Goal: Task Accomplishment & Management: Manage account settings

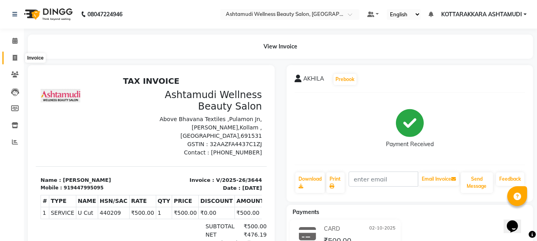
click at [15, 60] on icon at bounding box center [15, 58] width 4 height 6
select select "4664"
select select "service"
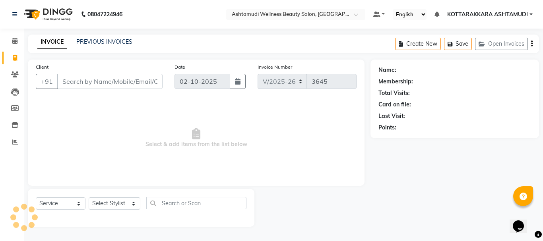
click at [96, 84] on input "Client" at bounding box center [109, 81] width 105 height 15
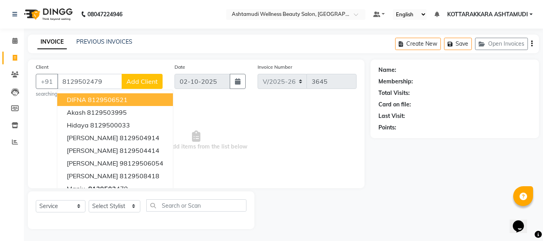
type input "8129502479"
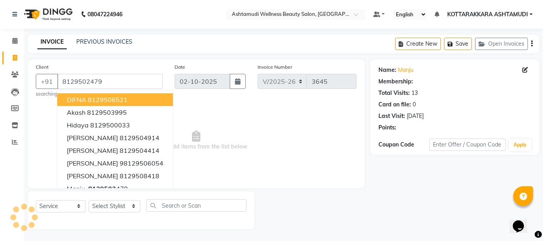
select select "1: Object"
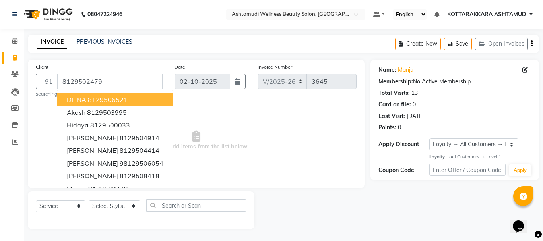
drag, startPoint x: 221, startPoint y: 117, endPoint x: 140, endPoint y: 213, distance: 125.4
click at [219, 117] on span "Select & add items from the list below" at bounding box center [196, 141] width 321 height 80
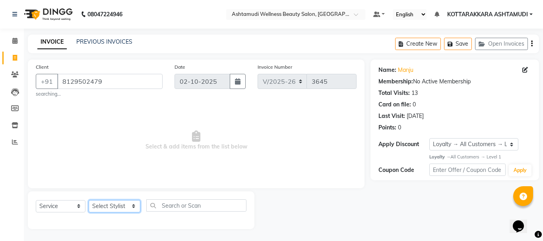
click at [103, 201] on select "Select Stylist AMRITHA DIVYA L [PERSON_NAME] ([PERSON_NAME]) [PERSON_NAME] KOTT…" at bounding box center [115, 207] width 52 height 12
select select "27465"
click at [89, 201] on select "Select Stylist AMRITHA DIVYA L Gita Mahali GULSHAN (ZOYA) Karina Darjee KOTTARA…" at bounding box center [115, 207] width 52 height 12
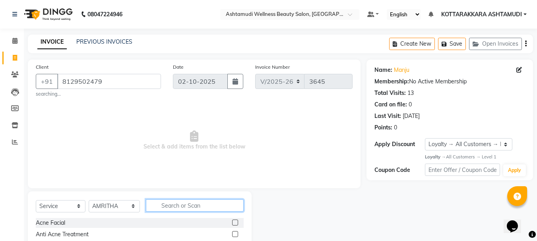
click at [193, 206] on input "text" at bounding box center [195, 206] width 98 height 12
type input "EB"
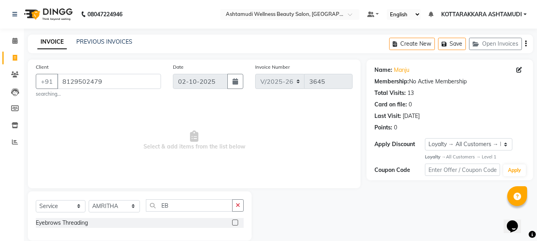
click at [233, 224] on label at bounding box center [235, 223] width 6 height 6
click at [233, 224] on input "checkbox" at bounding box center [234, 223] width 5 height 5
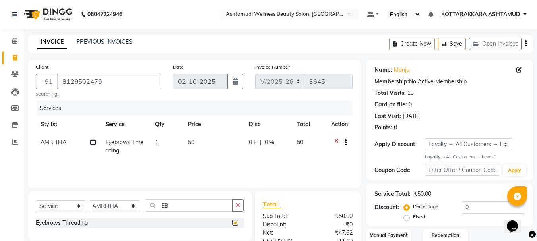
checkbox input "false"
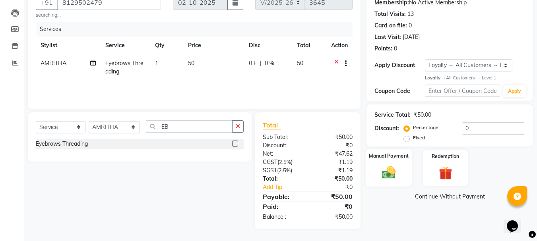
click at [401, 168] on div "Manual Payment" at bounding box center [389, 168] width 47 height 38
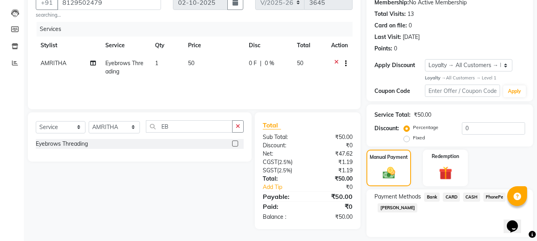
click at [470, 199] on span "CASH" at bounding box center [471, 197] width 17 height 9
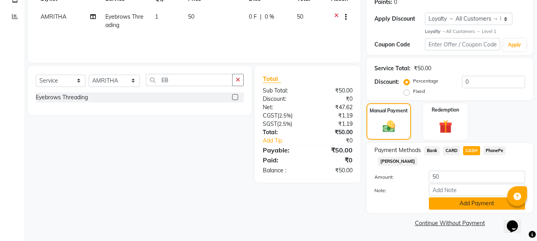
click at [457, 209] on button "Add Payment" at bounding box center [477, 204] width 96 height 12
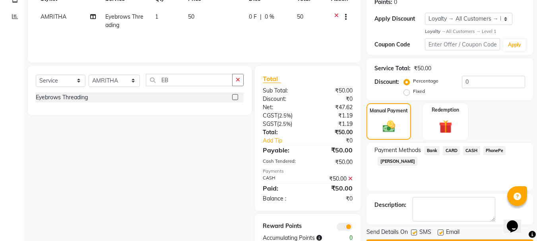
scroll to position [148, 0]
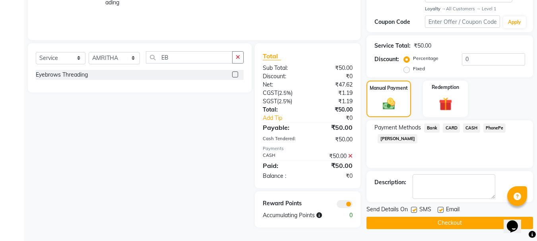
click at [452, 219] on button "Checkout" at bounding box center [450, 223] width 167 height 12
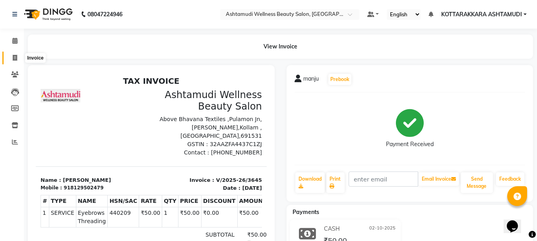
click at [13, 58] on icon at bounding box center [15, 58] width 4 height 6
select select "service"
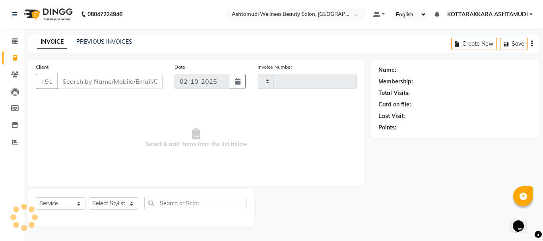
type input "3646"
select select "4664"
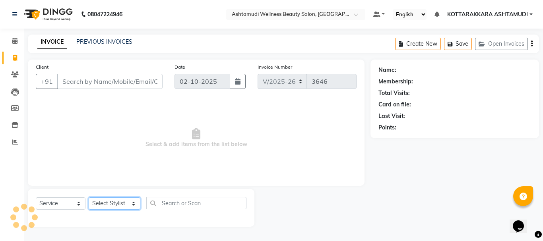
click at [119, 202] on select "Select Stylist AMRITHA DIVYA L [PERSON_NAME] ([PERSON_NAME]) [PERSON_NAME] KOTT…" at bounding box center [115, 204] width 52 height 12
select select "91125"
click at [89, 198] on select "Select Stylist AMRITHA DIVYA L [PERSON_NAME] ([PERSON_NAME]) [PERSON_NAME] KOTT…" at bounding box center [115, 204] width 52 height 12
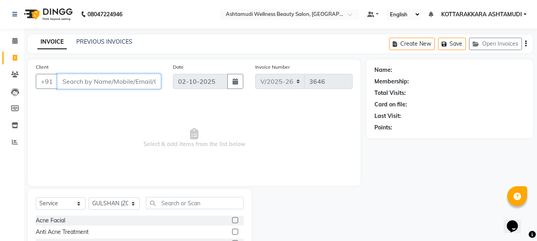
click at [113, 86] on input "Client" at bounding box center [109, 81] width 104 height 15
type input "9497309582"
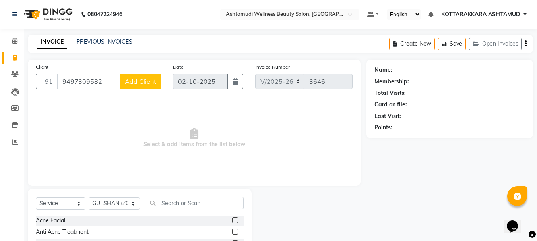
click at [154, 80] on span "Add Client" at bounding box center [140, 82] width 31 height 8
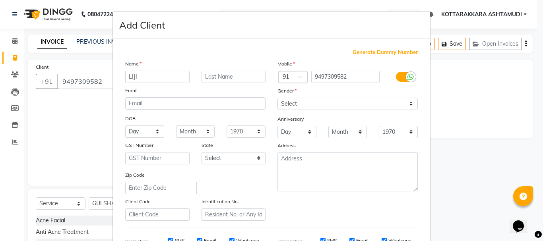
type input "LIJI"
drag, startPoint x: 316, startPoint y: 104, endPoint x: 315, endPoint y: 109, distance: 4.4
click at [316, 104] on select "Select Male Female Other Prefer Not To Say" at bounding box center [348, 104] width 140 height 12
select select "female"
click at [278, 98] on select "Select Male Female Other Prefer Not To Say" at bounding box center [348, 104] width 140 height 12
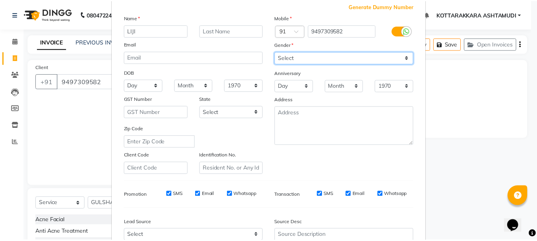
scroll to position [126, 0]
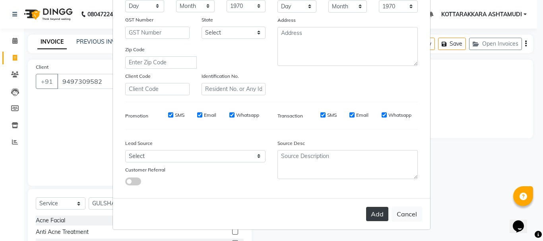
click at [372, 213] on button "Add" at bounding box center [377, 214] width 22 height 14
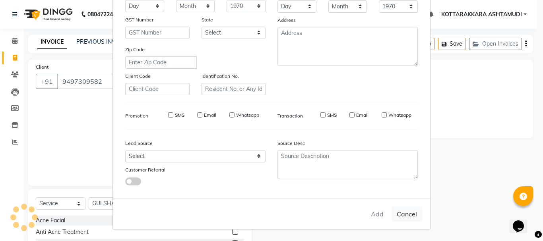
select select
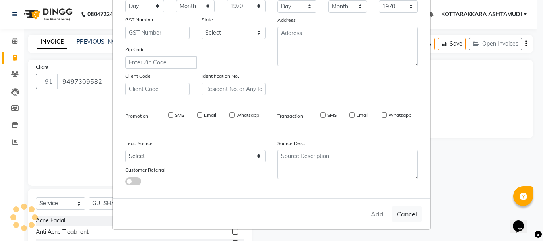
select select
checkbox input "false"
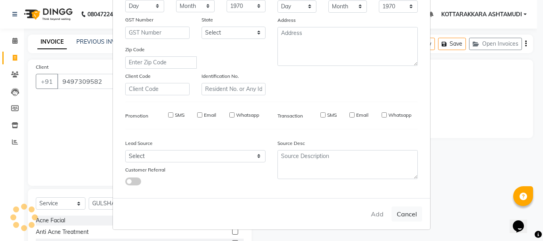
checkbox input "false"
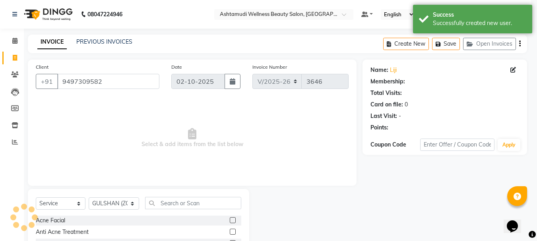
select select "1: Object"
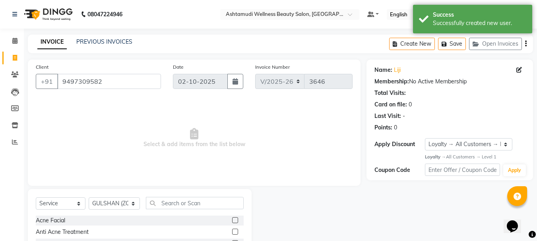
scroll to position [77, 0]
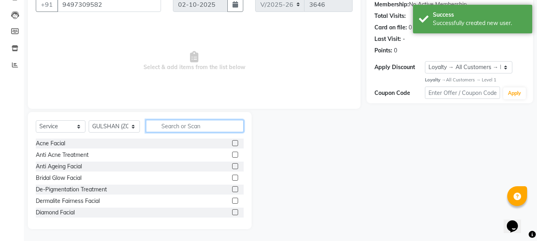
click at [185, 129] on input "text" at bounding box center [195, 126] width 98 height 12
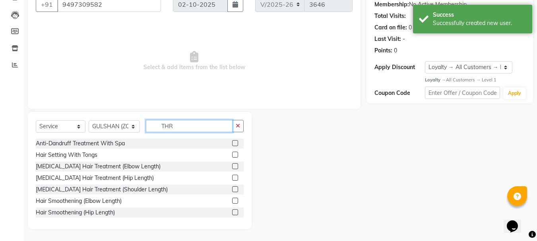
scroll to position [55, 0]
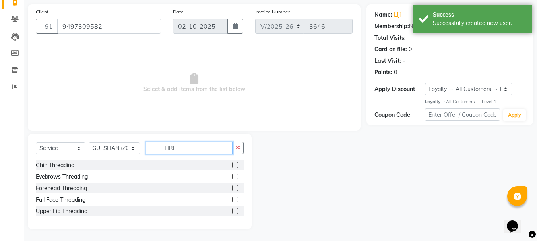
type input "THRE"
click at [236, 177] on label at bounding box center [235, 177] width 6 height 6
click at [236, 177] on input "checkbox" at bounding box center [234, 177] width 5 height 5
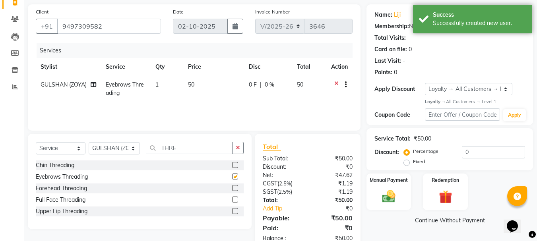
checkbox input "false"
click at [235, 187] on label at bounding box center [235, 188] width 6 height 6
click at [235, 187] on input "checkbox" at bounding box center [234, 188] width 5 height 5
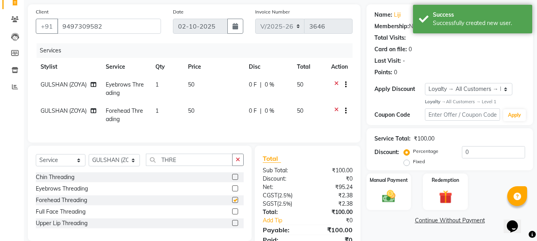
checkbox input "false"
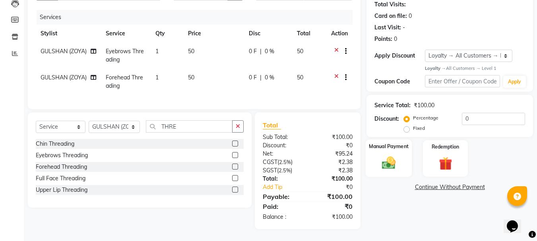
drag, startPoint x: 400, startPoint y: 153, endPoint x: 406, endPoint y: 161, distance: 9.9
click at [399, 156] on img at bounding box center [389, 164] width 22 height 16
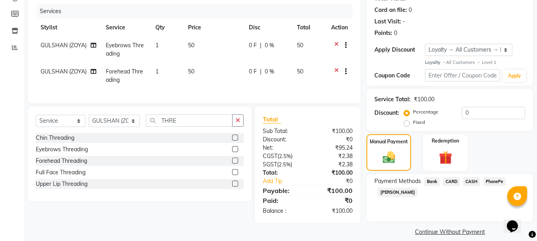
drag, startPoint x: 450, startPoint y: 183, endPoint x: 451, endPoint y: 188, distance: 4.8
click at [451, 183] on span "CARD" at bounding box center [451, 181] width 17 height 9
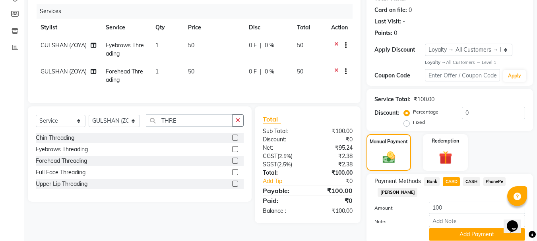
scroll to position [126, 0]
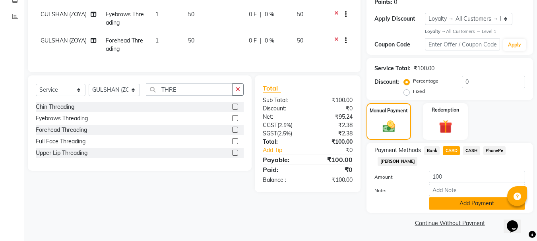
click at [454, 206] on button "Add Payment" at bounding box center [477, 204] width 96 height 12
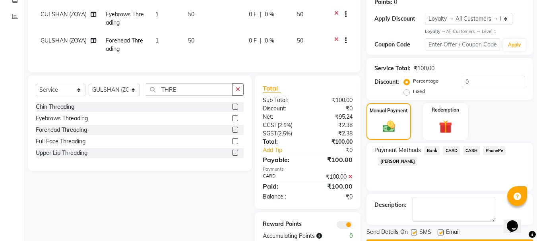
scroll to position [151, 0]
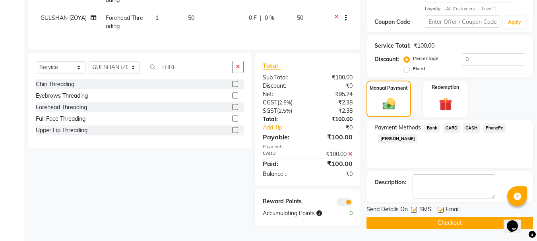
click at [427, 224] on button "Checkout" at bounding box center [450, 223] width 167 height 12
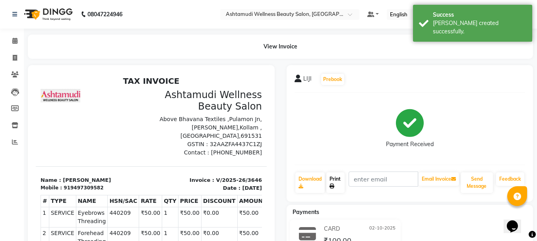
click at [332, 179] on link "Print" at bounding box center [336, 183] width 18 height 21
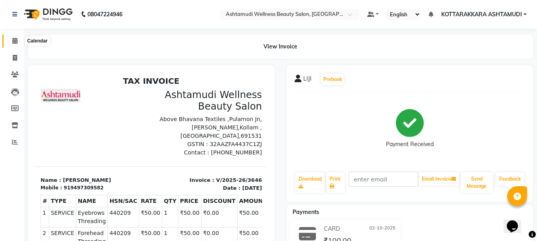
click at [13, 43] on icon at bounding box center [14, 41] width 5 height 6
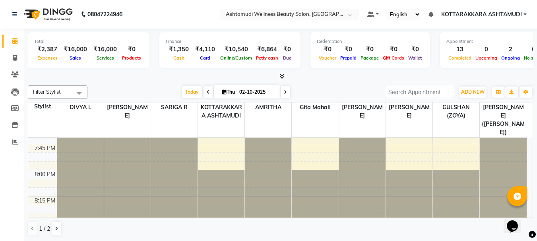
scroll to position [1268, 0]
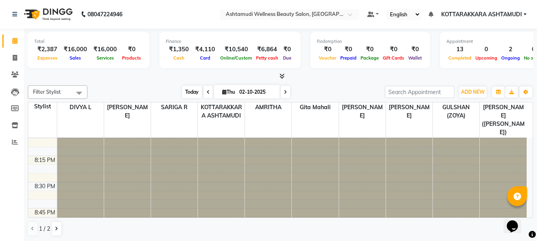
click at [191, 90] on span "Today" at bounding box center [192, 92] width 20 height 12
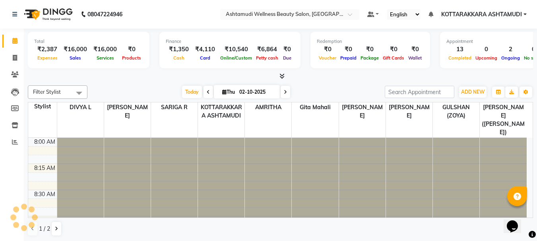
scroll to position [841, 0]
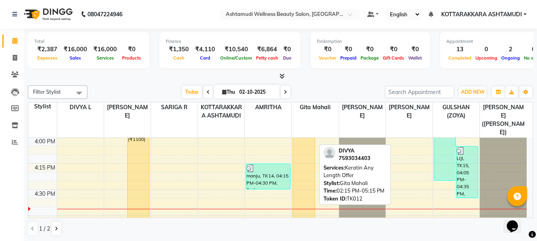
click at [310, 163] on div "DIVYA, TK12, 02:15 PM-05:15 PM, Keratin Any Length Offer" at bounding box center [303, 111] width 21 height 314
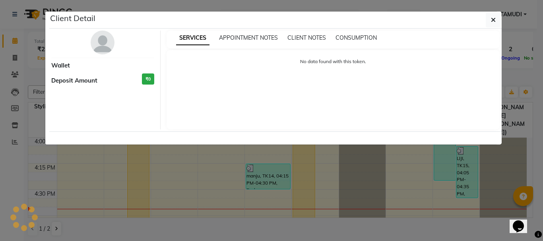
select select "1"
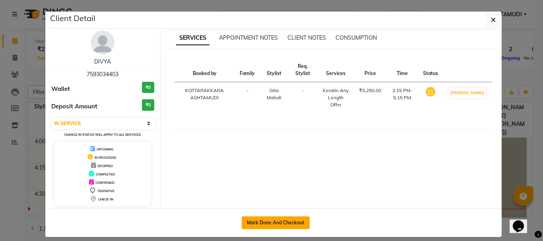
click at [297, 223] on button "Mark Done And Checkout" at bounding box center [276, 223] width 68 height 13
select select "4664"
select select "service"
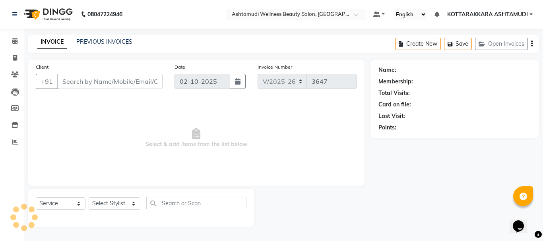
type input "7593034403"
select select "65260"
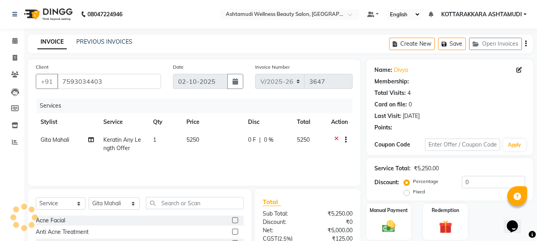
select select "1: Object"
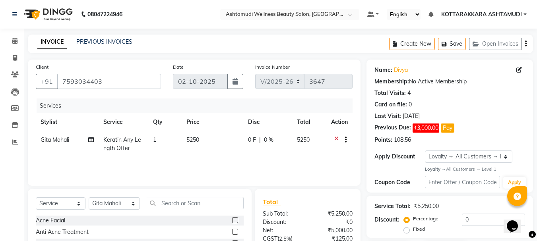
scroll to position [77, 0]
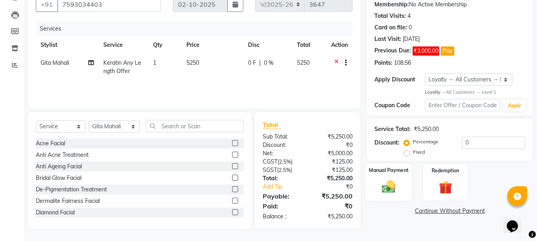
click at [387, 189] on img at bounding box center [389, 187] width 22 height 16
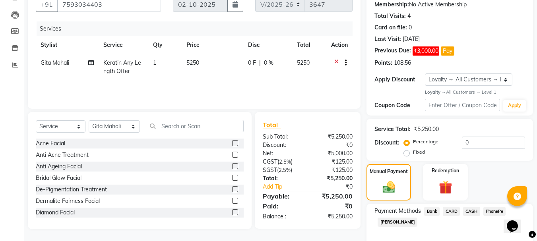
click at [472, 211] on span "CASH" at bounding box center [471, 211] width 17 height 9
click at [458, 236] on input "5250" at bounding box center [477, 238] width 96 height 12
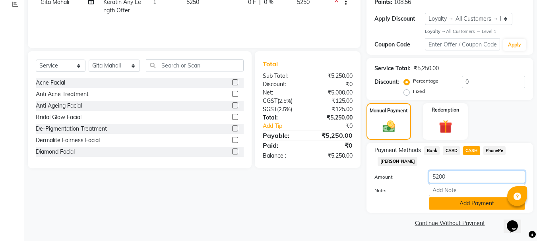
type input "5200"
click at [480, 207] on button "Add Payment" at bounding box center [477, 204] width 96 height 12
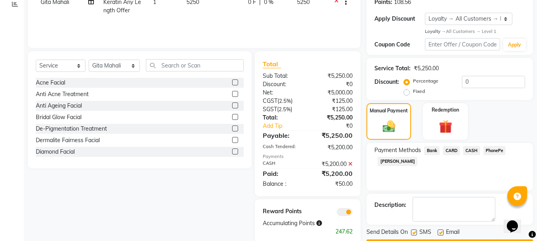
click at [498, 152] on span "PhonePe" at bounding box center [495, 150] width 23 height 9
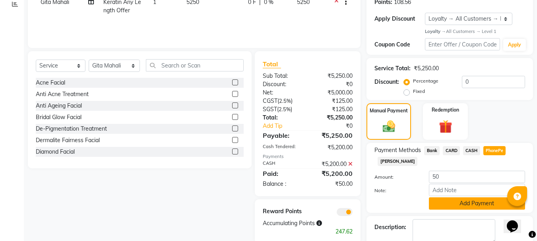
click at [480, 201] on button "Add Payment" at bounding box center [477, 204] width 96 height 12
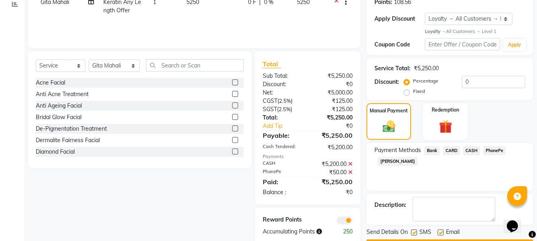
scroll to position [161, 0]
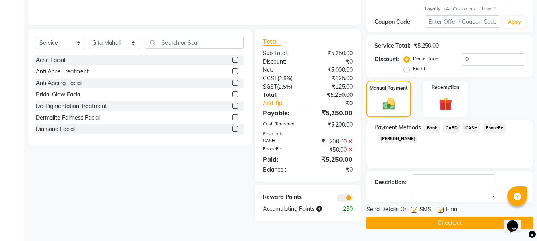
click at [469, 221] on button "Checkout" at bounding box center [450, 223] width 167 height 12
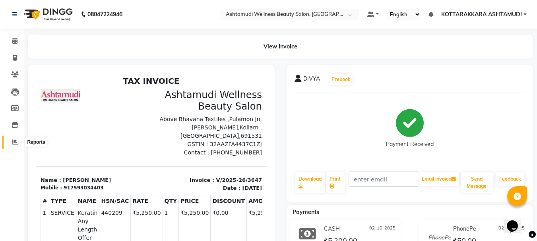
click at [14, 141] on icon at bounding box center [15, 142] width 6 height 6
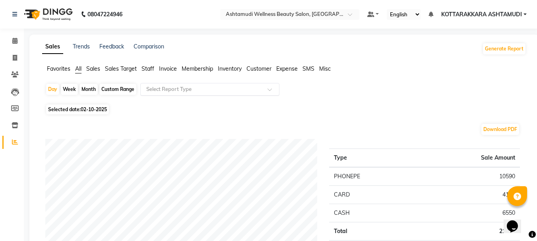
click at [214, 89] on input "text" at bounding box center [202, 90] width 115 height 8
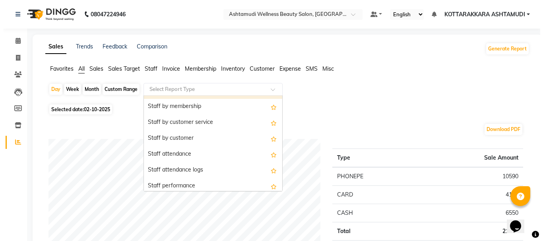
scroll to position [239, 0]
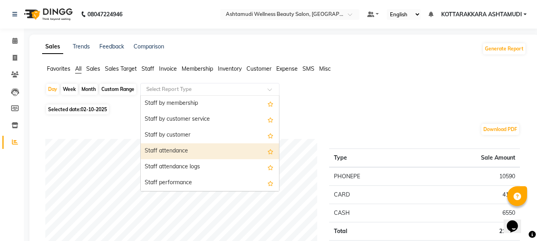
click at [203, 152] on div "Staff attendance" at bounding box center [210, 152] width 138 height 16
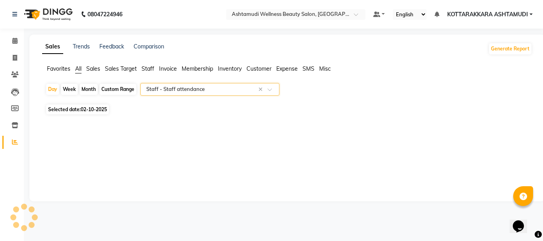
click at [213, 90] on input "text" at bounding box center [202, 90] width 115 height 8
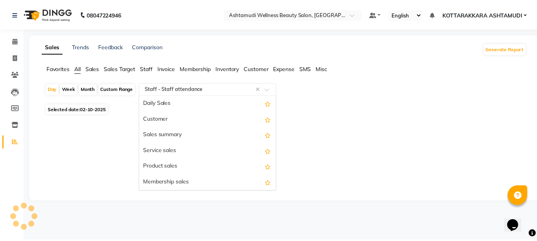
scroll to position [286, 0]
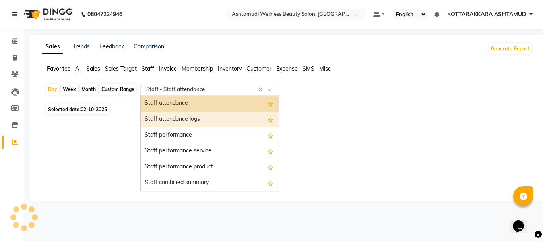
click at [216, 120] on div "Staff attendance logs" at bounding box center [210, 120] width 138 height 16
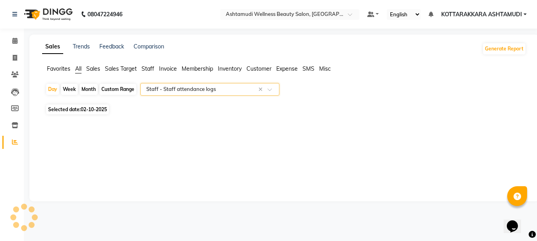
select select "full_report"
select select "csv"
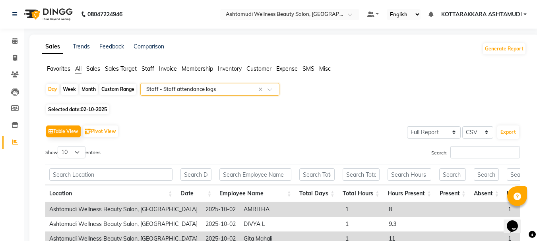
click at [119, 91] on div "Custom Range" at bounding box center [117, 89] width 37 height 11
select select "10"
select select "2025"
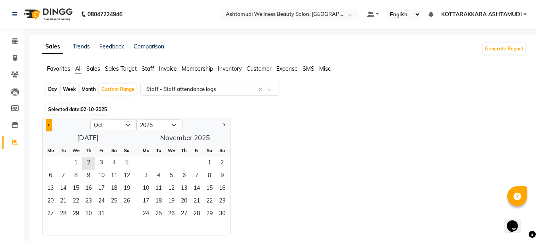
click at [48, 126] on button "Previous month" at bounding box center [49, 125] width 6 height 13
select select "9"
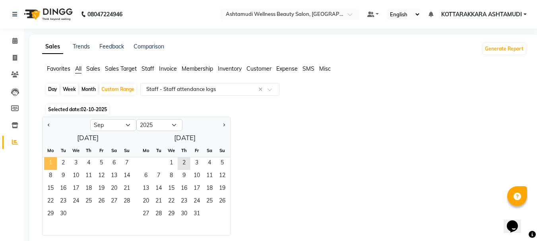
click at [54, 163] on span "1" at bounding box center [50, 164] width 13 height 13
drag, startPoint x: 54, startPoint y: 163, endPoint x: 61, endPoint y: 216, distance: 54.2
click at [61, 216] on ngb-datepicker-month "Mo Tu We Th Fr Sa Su 1 2 3 4 5 6 7 8 9 10 11 12 13 14 15 16 17 18 19 20 21 22 2…" at bounding box center [88, 189] width 91 height 91
click at [61, 216] on span "30" at bounding box center [63, 214] width 13 height 13
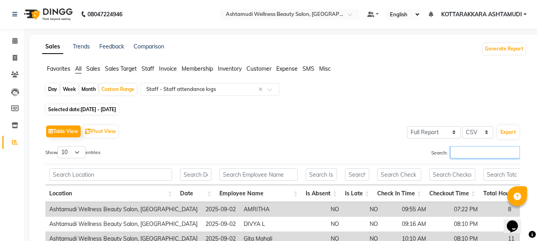
click at [484, 154] on input "Search:" at bounding box center [486, 152] width 70 height 12
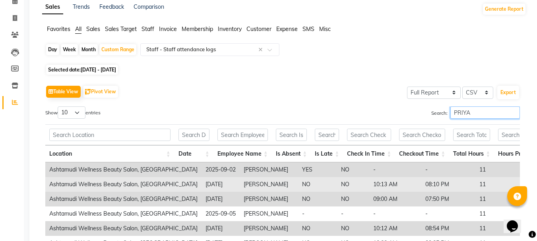
scroll to position [180, 0]
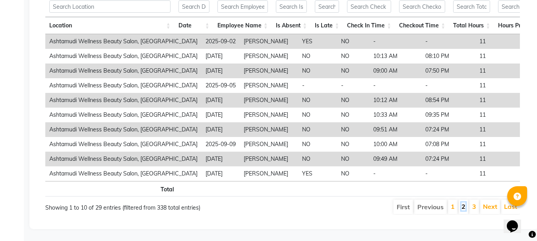
click at [463, 203] on link "2" at bounding box center [464, 207] width 4 height 8
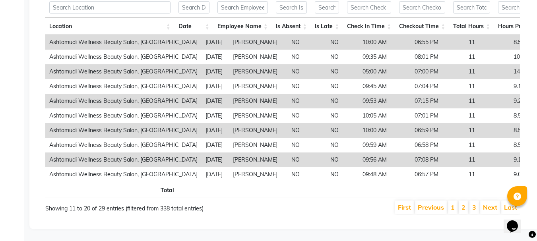
scroll to position [179, 0]
click at [481, 205] on li "Next" at bounding box center [491, 208] width 20 height 14
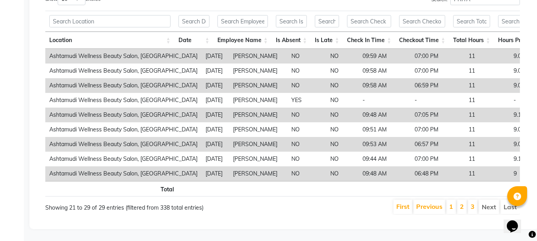
scroll to position [0, 0]
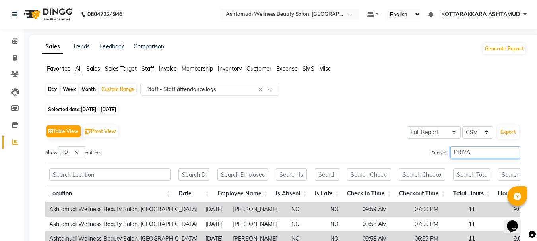
click at [477, 154] on input "PRIYA" at bounding box center [486, 152] width 70 height 12
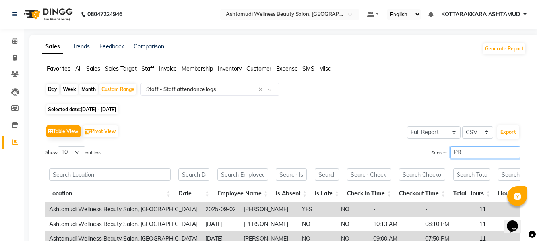
type input "P"
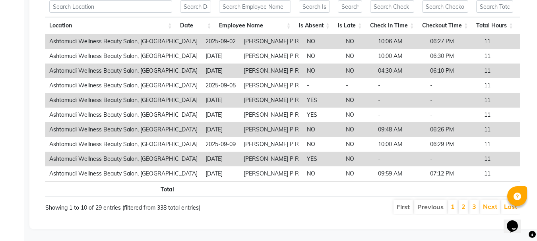
scroll to position [180, 0]
click at [466, 203] on link "2" at bounding box center [464, 207] width 4 height 8
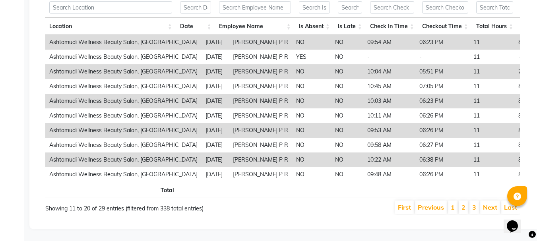
scroll to position [179, 0]
click at [473, 204] on link "3" at bounding box center [475, 208] width 4 height 8
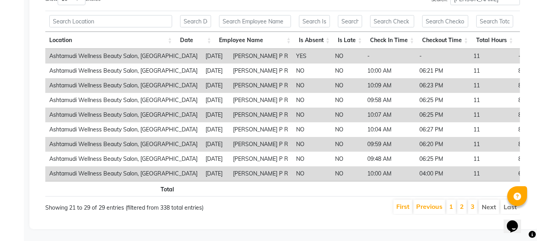
scroll to position [0, 0]
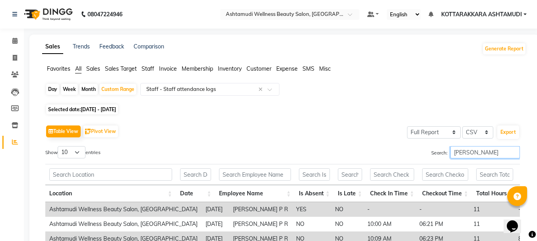
click at [474, 153] on input "SHAMI" at bounding box center [486, 152] width 70 height 12
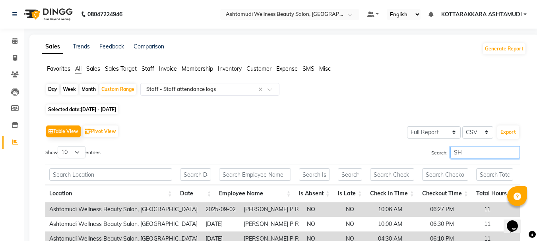
type input "S"
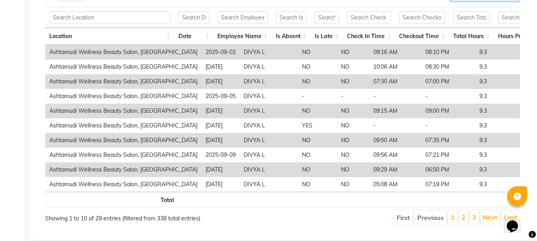
scroll to position [180, 0]
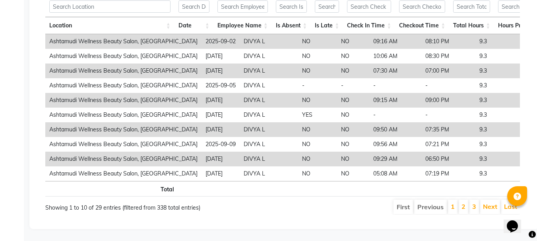
type input "DIVYA"
click at [460, 202] on li "2" at bounding box center [464, 207] width 10 height 14
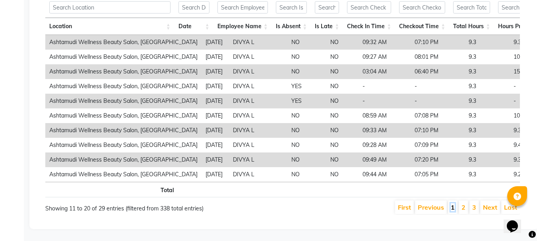
click at [455, 204] on link "1" at bounding box center [453, 208] width 4 height 8
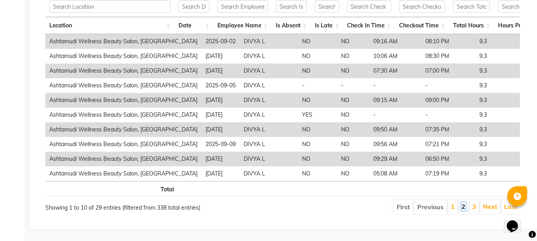
click at [466, 203] on link "2" at bounding box center [464, 207] width 4 height 8
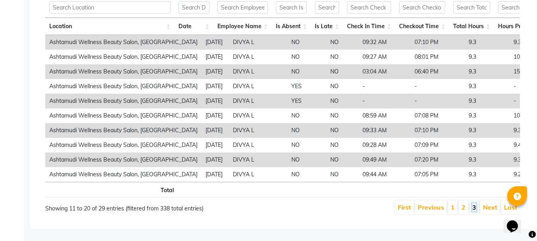
click at [474, 204] on link "3" at bounding box center [475, 208] width 4 height 8
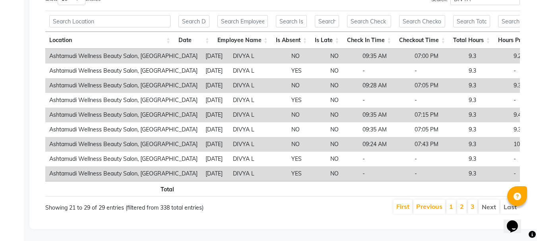
scroll to position [0, 0]
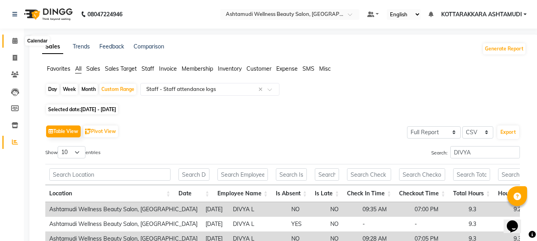
click at [14, 41] on icon at bounding box center [14, 41] width 5 height 6
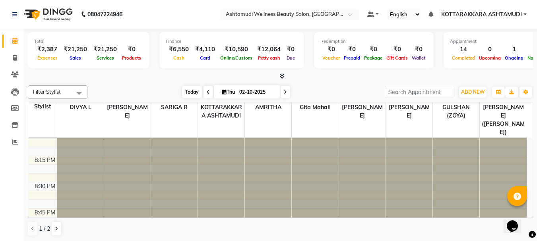
click at [188, 91] on span "Today" at bounding box center [192, 92] width 20 height 12
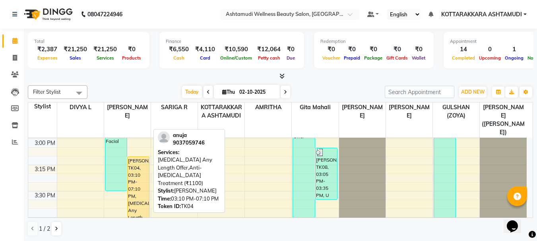
scroll to position [716, 0]
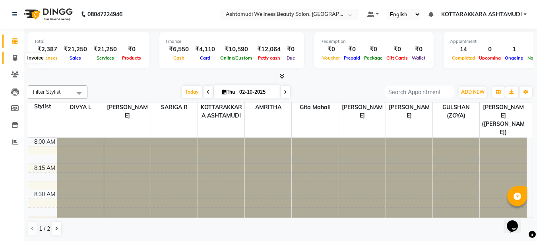
click at [12, 57] on span at bounding box center [15, 58] width 14 height 9
select select "4664"
select select "service"
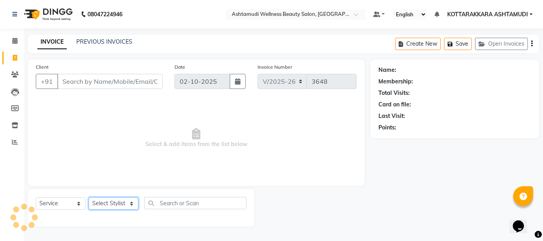
click at [128, 206] on select "Select Stylist" at bounding box center [114, 204] width 50 height 12
select select "49590"
click at [89, 198] on select "Select Stylist AMRITHA DIVYA L Gita Mahali GULSHAN (ZOYA) Karina Darjee KOTTARA…" at bounding box center [115, 204] width 52 height 12
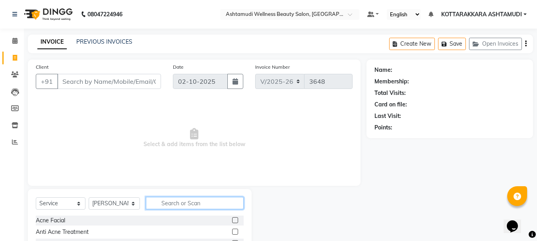
click at [187, 202] on input "text" at bounding box center [195, 203] width 98 height 12
type input "EB"
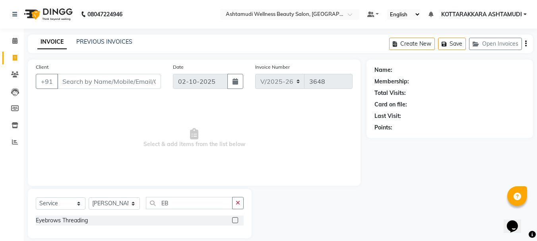
click at [234, 220] on label at bounding box center [235, 221] width 6 height 6
click at [234, 220] on input "checkbox" at bounding box center [234, 220] width 5 height 5
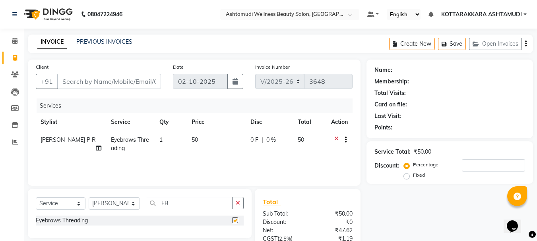
checkbox input "false"
click at [121, 207] on select "Select Stylist AMRITHA DIVYA L [PERSON_NAME] ([PERSON_NAME]) [PERSON_NAME] KOTT…" at bounding box center [114, 204] width 51 height 12
select select "65260"
click at [89, 198] on select "Select Stylist AMRITHA DIVYA L [PERSON_NAME] ([PERSON_NAME]) [PERSON_NAME] KOTT…" at bounding box center [114, 204] width 51 height 12
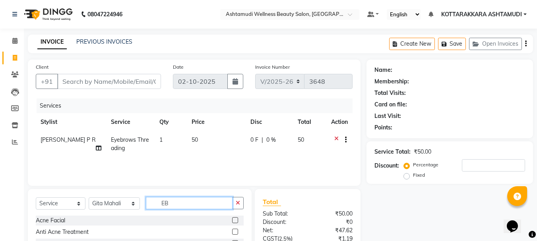
click at [200, 205] on input "EB" at bounding box center [189, 203] width 87 height 12
type input "EB"
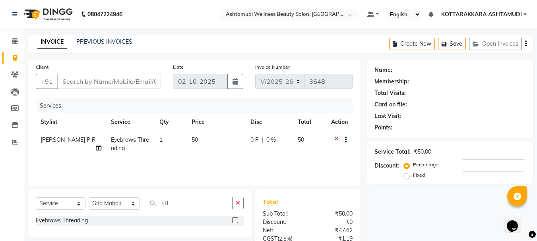
click at [235, 221] on label at bounding box center [235, 221] width 6 height 6
click at [235, 221] on input "checkbox" at bounding box center [234, 220] width 5 height 5
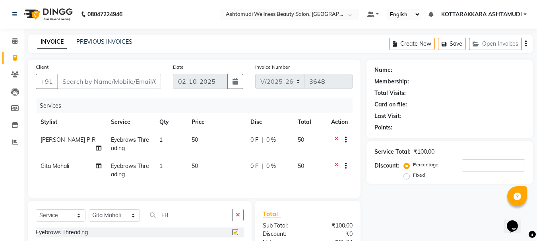
checkbox input "false"
click at [127, 81] on input "Client" at bounding box center [109, 81] width 104 height 15
type input "7"
type input "0"
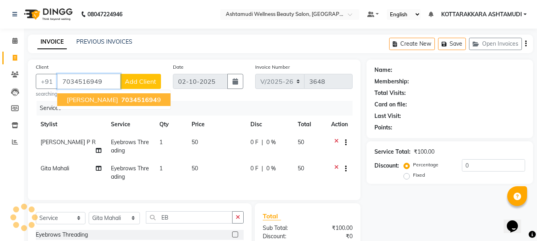
type input "7034516949"
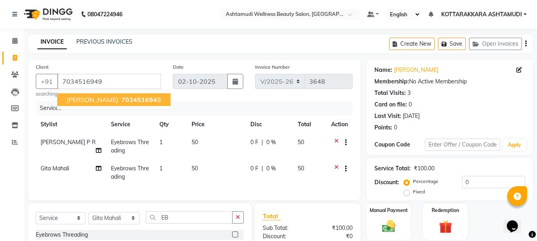
click at [134, 101] on button "adithya 703451694 9" at bounding box center [113, 99] width 113 height 13
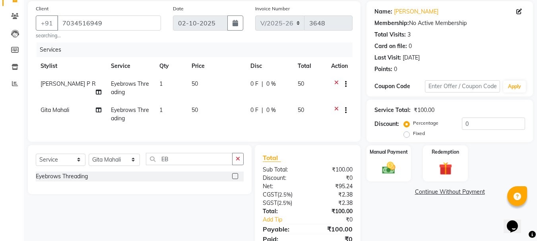
scroll to position [80, 0]
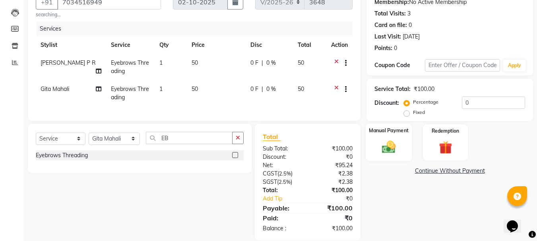
click at [393, 147] on img at bounding box center [389, 147] width 22 height 16
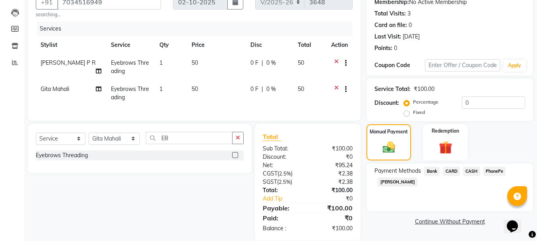
click at [498, 170] on span "PhonePe" at bounding box center [495, 171] width 23 height 9
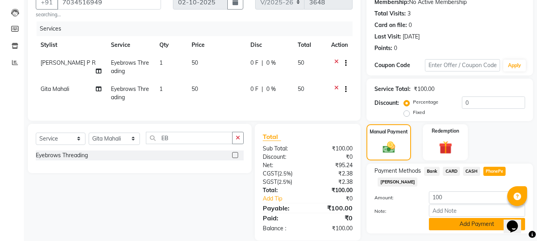
click at [463, 227] on button "Add Payment" at bounding box center [477, 224] width 96 height 12
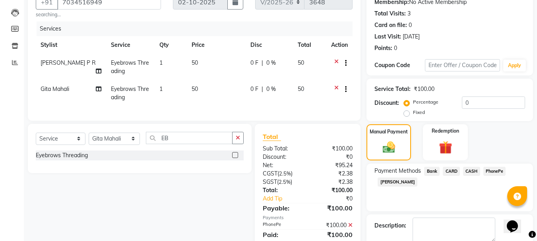
scroll to position [123, 0]
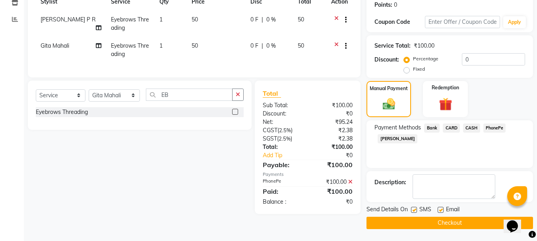
click at [454, 227] on button "Checkout" at bounding box center [450, 223] width 167 height 12
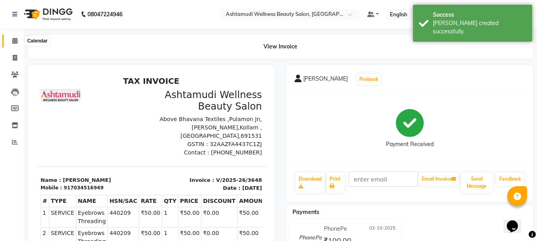
click at [18, 41] on icon at bounding box center [14, 41] width 5 height 6
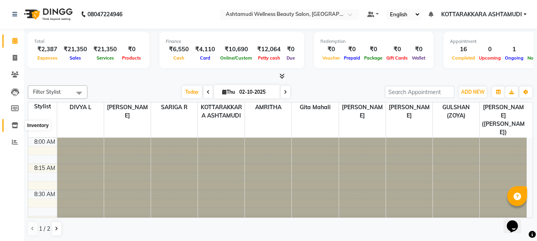
click at [16, 126] on icon at bounding box center [15, 126] width 7 height 6
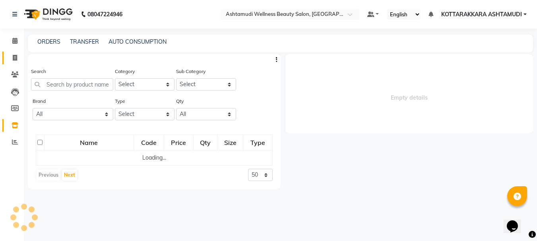
select select
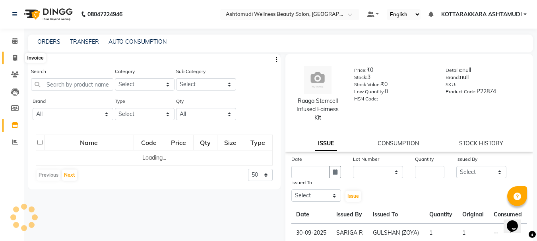
click at [16, 60] on icon at bounding box center [15, 58] width 4 height 6
select select "4664"
select select "service"
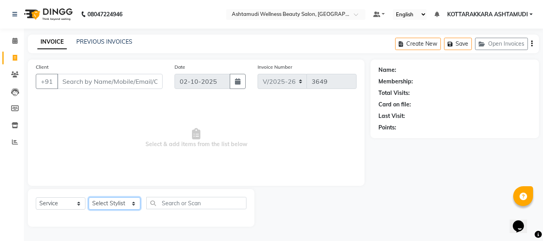
click at [101, 205] on select "Select Stylist AMRITHA DIVYA L [PERSON_NAME] ([PERSON_NAME]) [PERSON_NAME] KOTT…" at bounding box center [115, 204] width 52 height 12
select select "91125"
click at [89, 198] on select "Select Stylist AMRITHA DIVYA L [PERSON_NAME] ([PERSON_NAME]) [PERSON_NAME] KOTT…" at bounding box center [115, 204] width 52 height 12
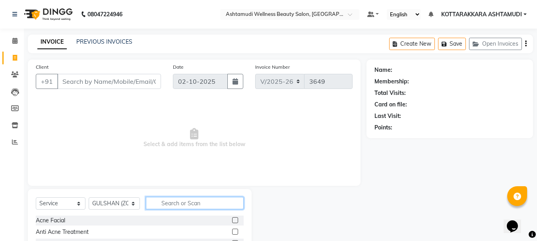
click at [175, 201] on input "text" at bounding box center [195, 203] width 98 height 12
type input "U CUT"
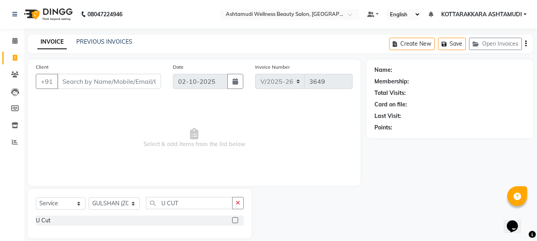
click at [234, 220] on label at bounding box center [235, 221] width 6 height 6
click at [234, 220] on input "checkbox" at bounding box center [234, 220] width 5 height 5
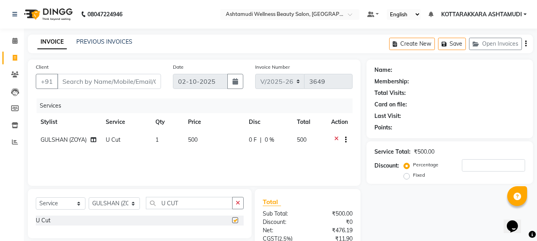
checkbox input "false"
click at [120, 206] on select "Select Stylist AMRITHA DIVYA L [PERSON_NAME] ([PERSON_NAME]) [PERSON_NAME] KOTT…" at bounding box center [114, 204] width 51 height 12
select select "49590"
click at [89, 198] on select "Select Stylist AMRITHA DIVYA L [PERSON_NAME] ([PERSON_NAME]) [PERSON_NAME] KOTT…" at bounding box center [114, 204] width 51 height 12
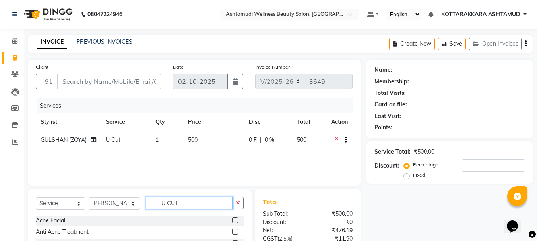
click at [195, 207] on input "U CUT" at bounding box center [189, 203] width 87 height 12
click at [176, 201] on input "U CUT" at bounding box center [189, 203] width 87 height 12
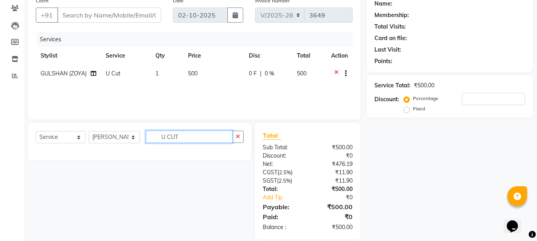
scroll to position [77, 0]
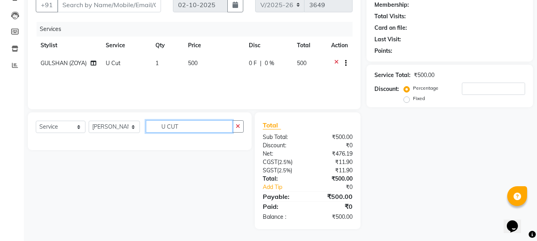
click at [162, 129] on input "U CUT" at bounding box center [189, 127] width 87 height 12
click at [167, 127] on input "U CUT" at bounding box center [189, 127] width 87 height 12
click at [182, 126] on input "U CUT" at bounding box center [189, 127] width 87 height 12
type input "U"
type input "U CU"
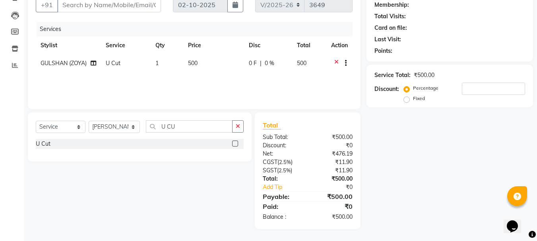
click at [236, 144] on label at bounding box center [235, 144] width 6 height 6
click at [236, 144] on input "checkbox" at bounding box center [234, 144] width 5 height 5
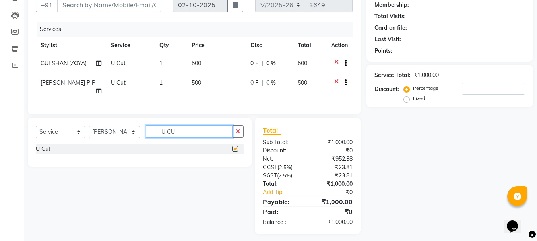
click at [209, 138] on input "U CU" at bounding box center [189, 132] width 87 height 12
checkbox input "false"
type input "U"
type input "FRI"
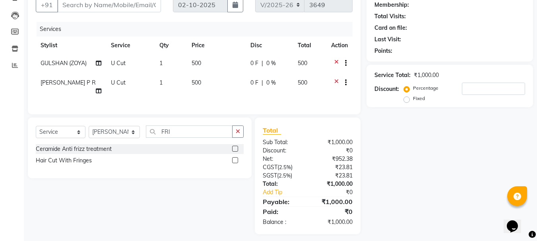
click at [236, 164] on label at bounding box center [235, 161] width 6 height 6
click at [236, 164] on input "checkbox" at bounding box center [234, 160] width 5 height 5
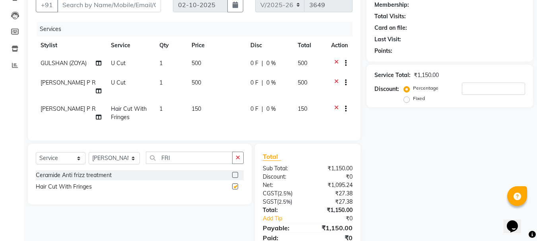
checkbox input "false"
click at [188, 164] on input "FRI" at bounding box center [189, 158] width 87 height 12
type input "F"
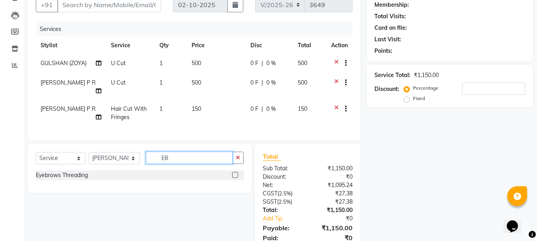
type input "EB"
click at [236, 178] on label at bounding box center [235, 175] width 6 height 6
click at [236, 178] on input "checkbox" at bounding box center [234, 175] width 5 height 5
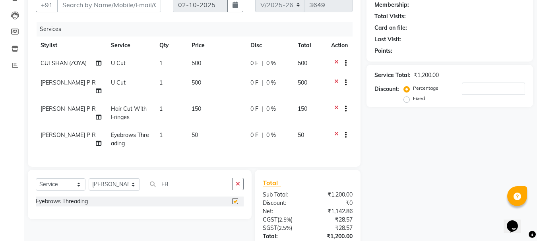
checkbox input "false"
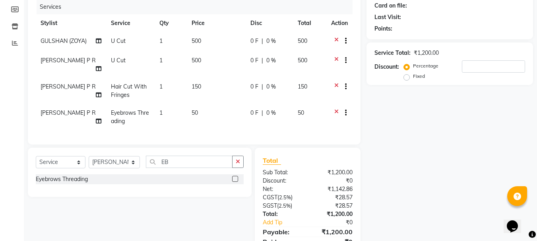
scroll to position [80, 0]
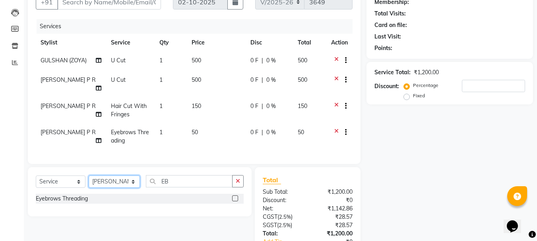
click at [123, 188] on select "Select Stylist AMRITHA DIVYA L [PERSON_NAME] ([PERSON_NAME]) [PERSON_NAME] KOTT…" at bounding box center [114, 182] width 51 height 12
select select "91125"
click at [89, 182] on select "Select Stylist AMRITHA DIVYA L [PERSON_NAME] ([PERSON_NAME]) [PERSON_NAME] KOTT…" at bounding box center [114, 182] width 51 height 12
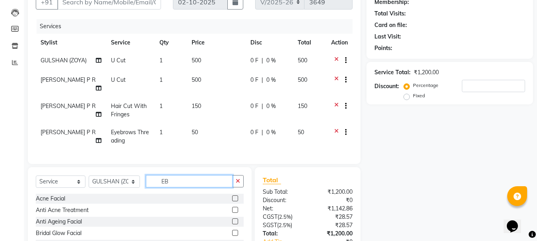
click at [189, 181] on input "EB" at bounding box center [189, 181] width 87 height 12
type input "EB"
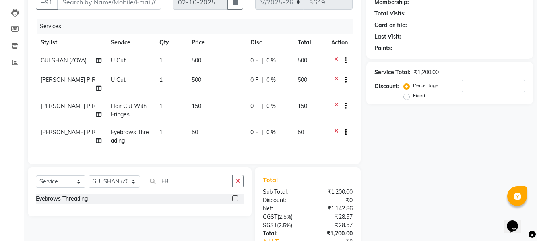
click at [234, 202] on label at bounding box center [235, 199] width 6 height 6
click at [234, 202] on input "checkbox" at bounding box center [234, 199] width 5 height 5
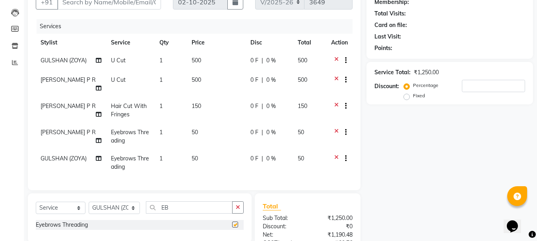
checkbox input "false"
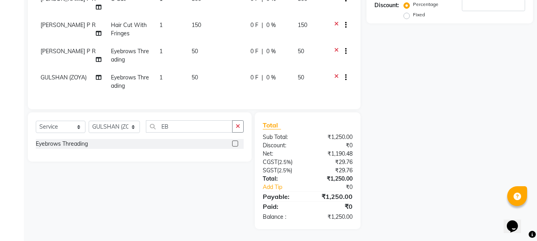
scroll to position [47, 0]
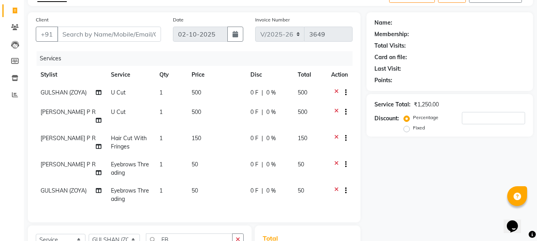
click at [335, 136] on icon at bounding box center [337, 139] width 4 height 10
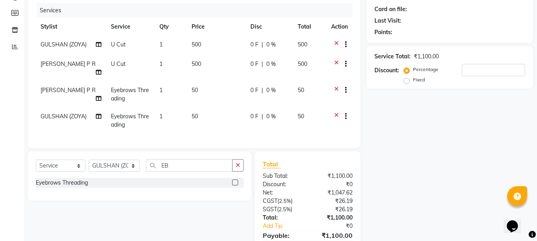
scroll to position [140, 0]
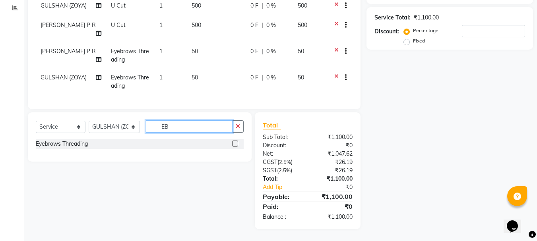
click at [189, 124] on input "EB" at bounding box center [189, 127] width 87 height 12
type input "E"
type input "FRI"
click at [234, 156] on label at bounding box center [235, 155] width 6 height 6
click at [234, 156] on input "checkbox" at bounding box center [234, 155] width 5 height 5
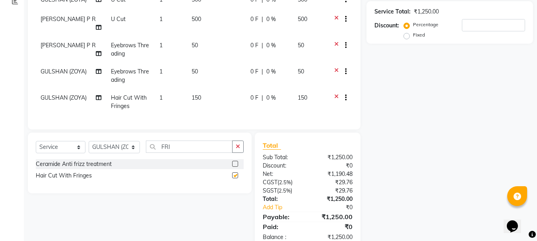
checkbox input "false"
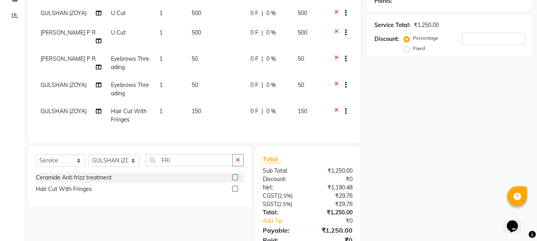
scroll to position [87, 0]
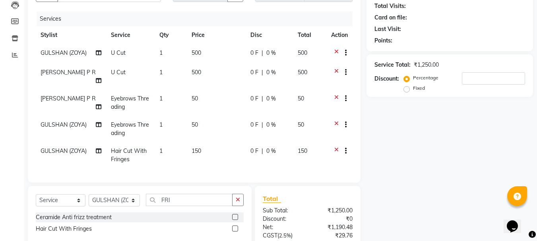
click at [336, 97] on icon at bounding box center [337, 100] width 4 height 10
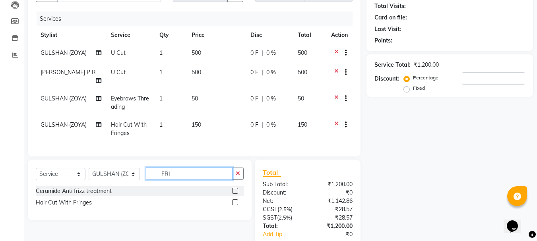
click at [180, 179] on input "FRI" at bounding box center [189, 174] width 87 height 12
click at [172, 93] on td "1" at bounding box center [171, 103] width 32 height 26
select select "91125"
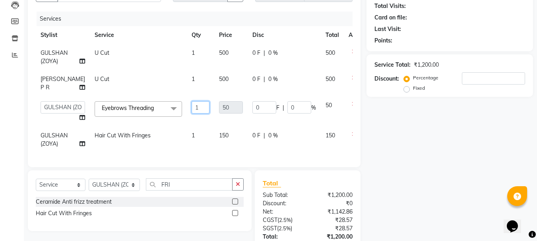
click at [194, 114] on input "1" at bounding box center [201, 107] width 18 height 12
type input "2"
click at [206, 131] on tbody "GULSHAN (ZOYA) U Cut 1 500 0 F | 0 % 500 SHAMINA MUHAMMED P R U Cut 1 500 0 F |…" at bounding box center [203, 98] width 335 height 109
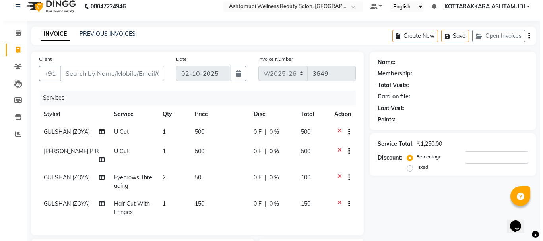
scroll to position [8, 0]
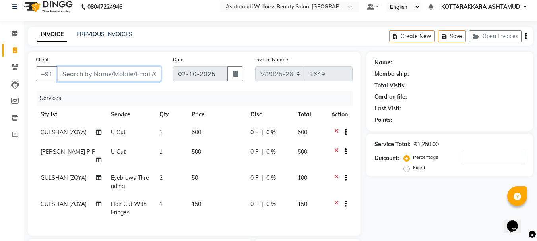
click at [125, 75] on input "Client" at bounding box center [109, 73] width 104 height 15
type input "9"
type input "0"
type input "9061534604"
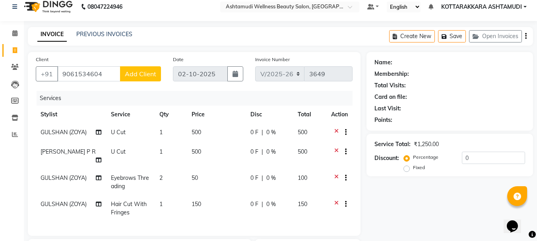
click at [148, 77] on span "Add Client" at bounding box center [140, 74] width 31 height 8
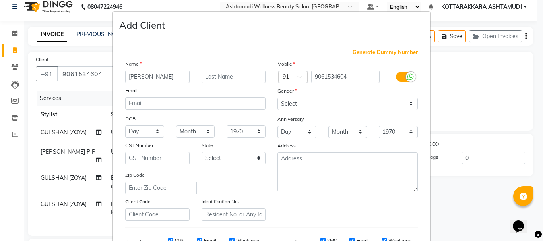
type input "BEENA"
drag, startPoint x: 299, startPoint y: 104, endPoint x: 303, endPoint y: 108, distance: 5.6
click at [299, 104] on select "Select Male Female Other Prefer Not To Say" at bounding box center [348, 104] width 140 height 12
select select "female"
click at [278, 98] on select "Select Male Female Other Prefer Not To Say" at bounding box center [348, 104] width 140 height 12
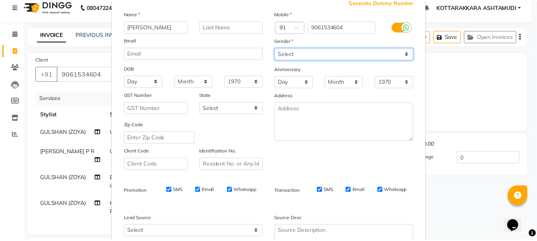
scroll to position [126, 0]
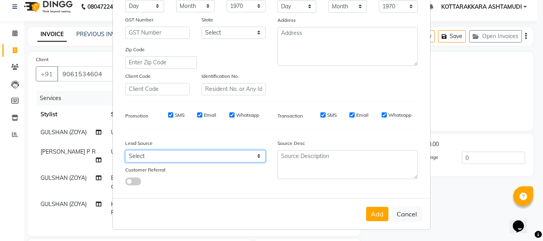
click at [189, 153] on select "Select Walk-in Referral Internet Friend Word of Mouth Advertisement Facebook Ju…" at bounding box center [195, 156] width 140 height 12
select select "31518"
click at [125, 150] on select "Select Walk-in Referral Internet Friend Word of Mouth Advertisement Facebook Ju…" at bounding box center [195, 156] width 140 height 12
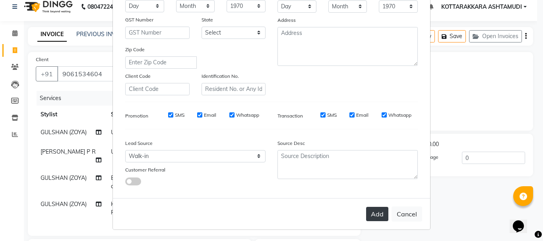
click at [366, 210] on button "Add" at bounding box center [377, 214] width 22 height 14
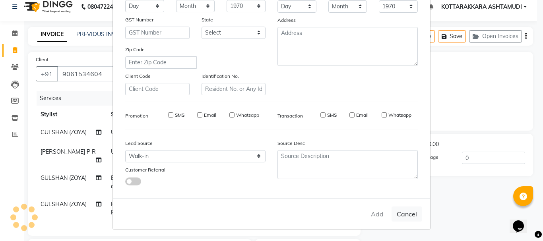
select select
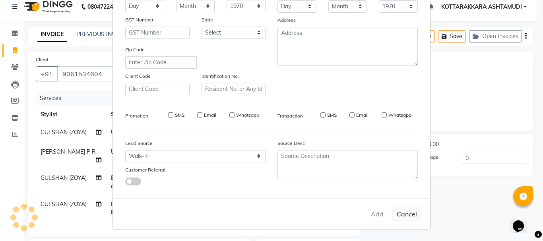
select select
checkbox input "false"
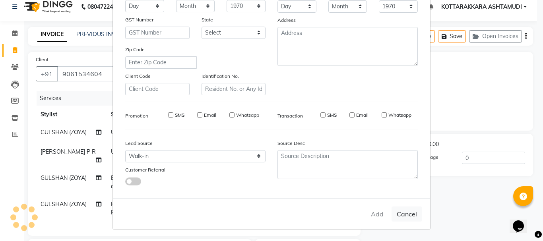
checkbox input "false"
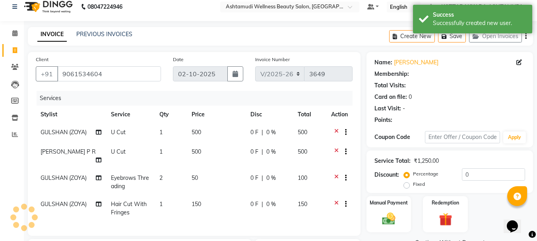
select select "1: Object"
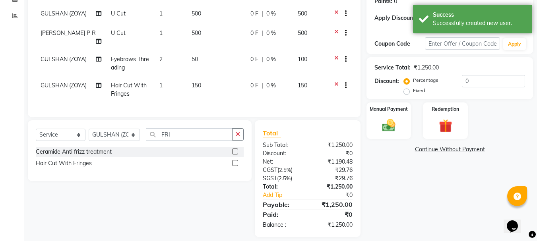
scroll to position [127, 0]
click at [413, 92] on label "Fixed" at bounding box center [419, 90] width 12 height 7
click at [407, 92] on input "Fixed" at bounding box center [409, 91] width 6 height 6
radio input "true"
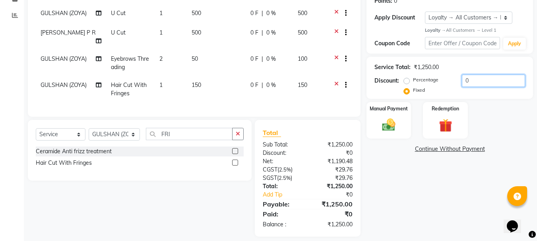
click at [483, 83] on input "0" at bounding box center [493, 81] width 63 height 12
type input "150"
click at [425, 171] on div "Name: Beena Membership: No Active Membership Total Visits: Card on file: 0 Last…" at bounding box center [453, 85] width 173 height 304
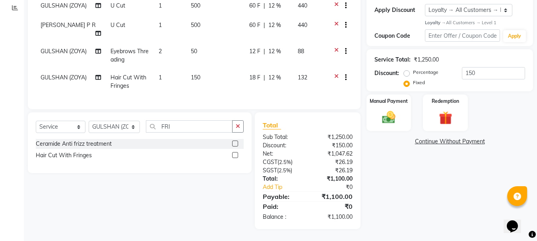
scroll to position [140, 0]
click at [398, 111] on img at bounding box center [389, 118] width 22 height 16
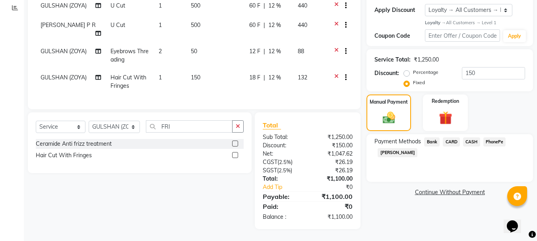
click at [492, 138] on span "PhonePe" at bounding box center [495, 142] width 23 height 9
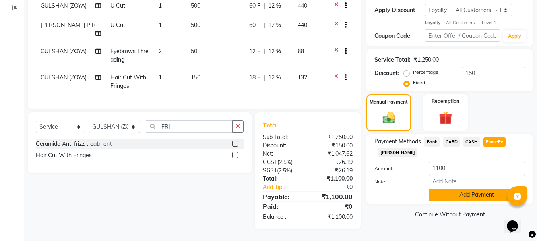
click at [460, 193] on button "Add Payment" at bounding box center [477, 195] width 96 height 12
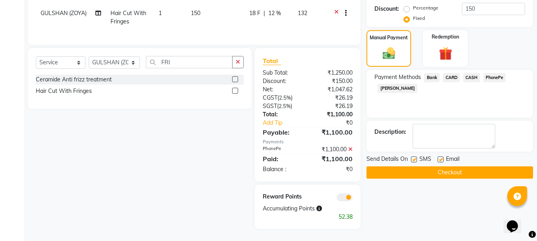
scroll to position [205, 0]
click at [470, 167] on button "Checkout" at bounding box center [450, 173] width 167 height 12
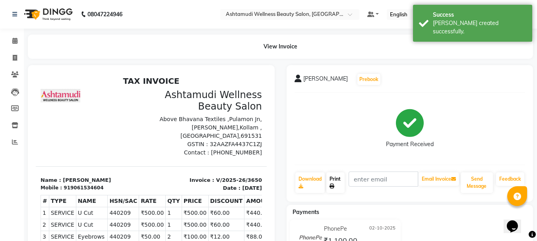
click at [341, 183] on link "Print" at bounding box center [336, 183] width 18 height 21
click at [14, 42] on icon at bounding box center [14, 41] width 5 height 6
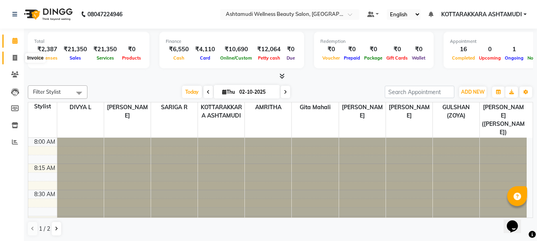
click at [13, 58] on icon at bounding box center [15, 58] width 4 height 6
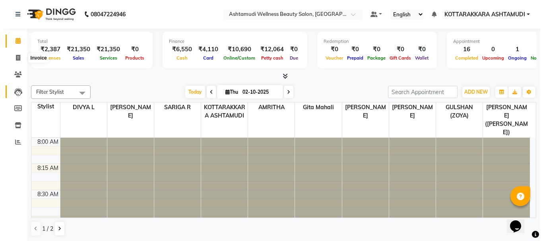
select select "service"
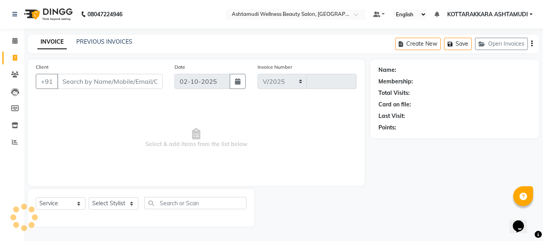
select select "4664"
type input "3649"
click at [117, 204] on select "Select Stylist" at bounding box center [114, 204] width 50 height 12
select select "27465"
click at [89, 198] on select "Select Stylist AMRITHA DIVYA L [PERSON_NAME] ([PERSON_NAME]) [PERSON_NAME] KOTT…" at bounding box center [115, 204] width 52 height 12
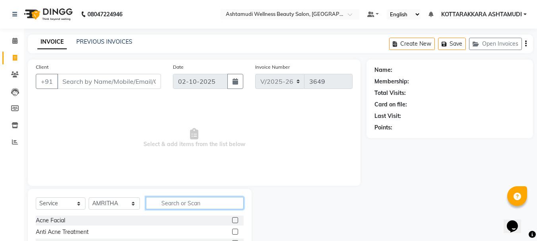
click at [166, 207] on input "text" at bounding box center [195, 203] width 98 height 12
type input "EB"
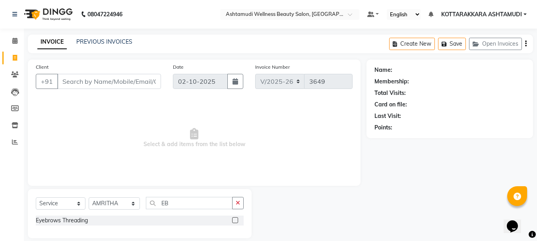
drag, startPoint x: 236, startPoint y: 221, endPoint x: 230, endPoint y: 221, distance: 6.4
click at [236, 221] on label at bounding box center [235, 221] width 6 height 6
click at [236, 221] on input "checkbox" at bounding box center [234, 220] width 5 height 5
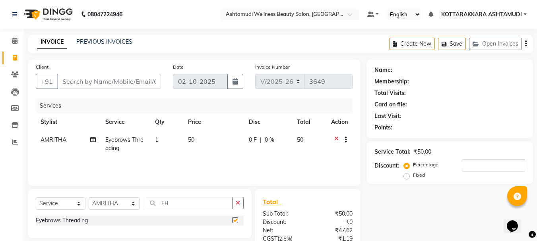
checkbox input "false"
click at [98, 82] on input "Client" at bounding box center [109, 81] width 104 height 15
type input "2"
type input "0"
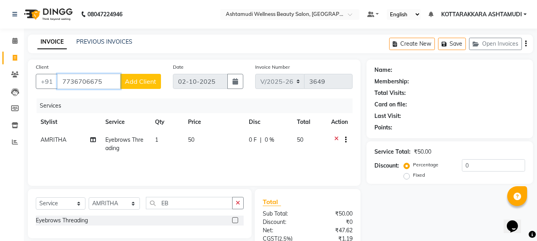
type input "7736706675"
click at [146, 83] on span "Add Client" at bounding box center [140, 82] width 31 height 8
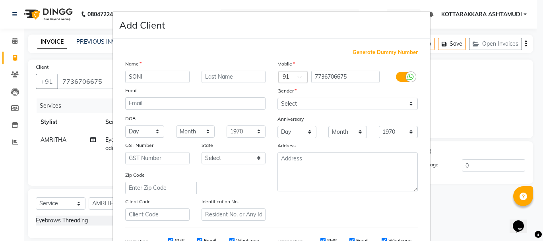
type input "SONI"
click at [305, 106] on select "Select Male Female Other Prefer Not To Say" at bounding box center [348, 104] width 140 height 12
select select "female"
click at [278, 98] on select "Select Male Female Other Prefer Not To Say" at bounding box center [348, 104] width 140 height 12
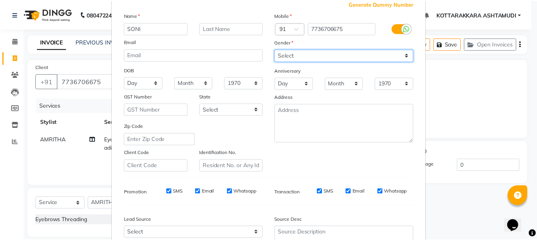
scroll to position [126, 0]
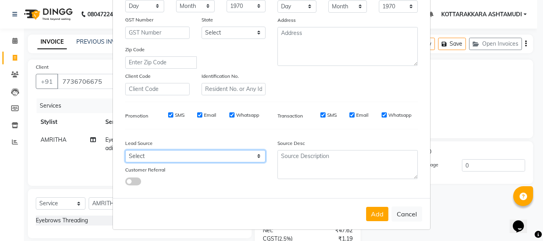
click at [181, 159] on select "Select Walk-in Referral Internet Friend Word of Mouth Advertisement Facebook Ju…" at bounding box center [195, 156] width 140 height 12
select select "31518"
click at [125, 150] on select "Select Walk-in Referral Internet Friend Word of Mouth Advertisement Facebook Ju…" at bounding box center [195, 156] width 140 height 12
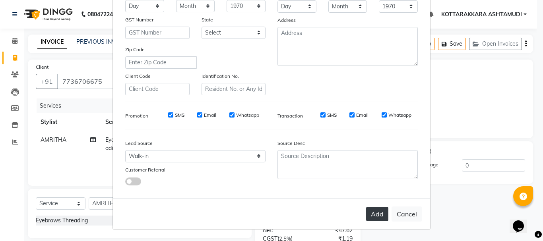
click at [376, 212] on button "Add" at bounding box center [377, 214] width 22 height 14
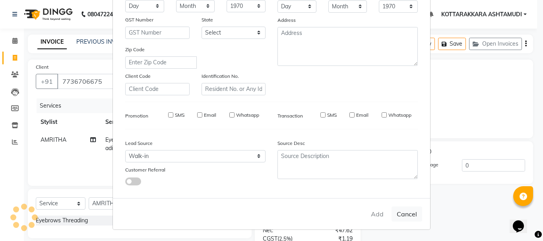
select select
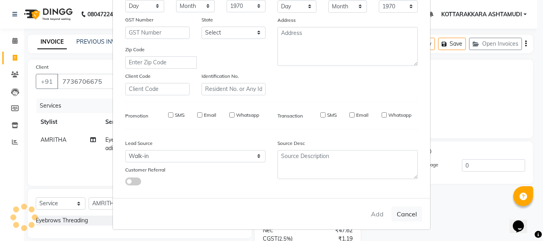
select select
checkbox input "false"
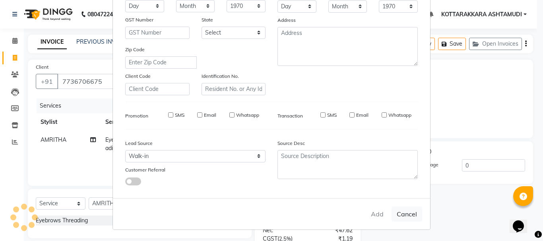
checkbox input "false"
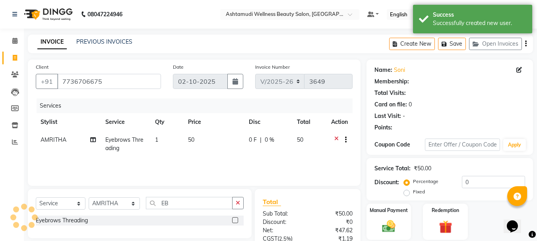
select select "1: Object"
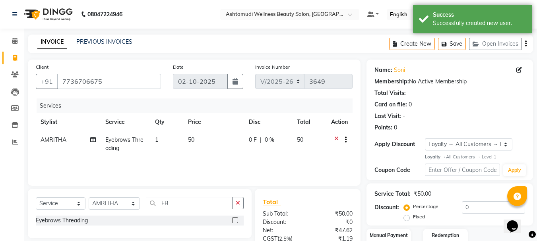
scroll to position [77, 0]
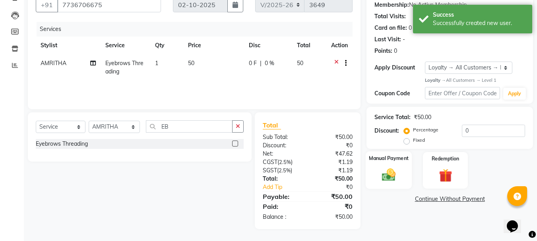
click at [394, 174] on img at bounding box center [389, 175] width 22 height 16
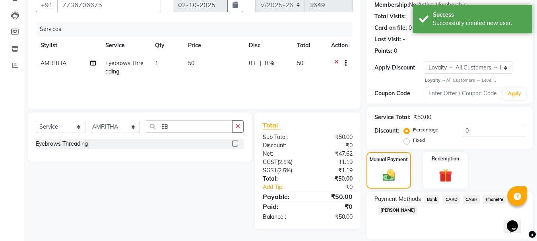
click at [475, 200] on span "CASH" at bounding box center [471, 199] width 17 height 9
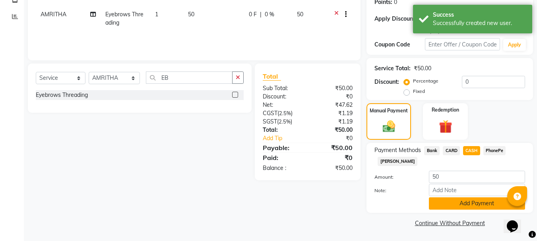
click at [464, 204] on button "Add Payment" at bounding box center [477, 204] width 96 height 12
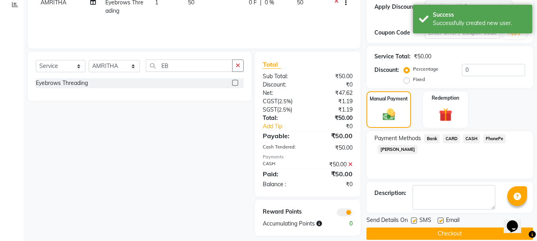
scroll to position [148, 0]
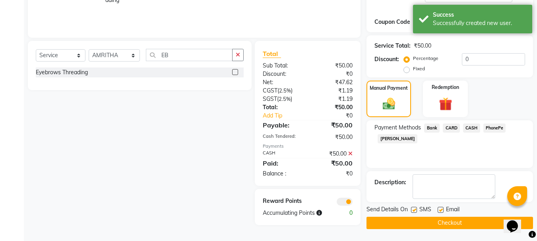
click at [457, 220] on button "Checkout" at bounding box center [450, 223] width 167 height 12
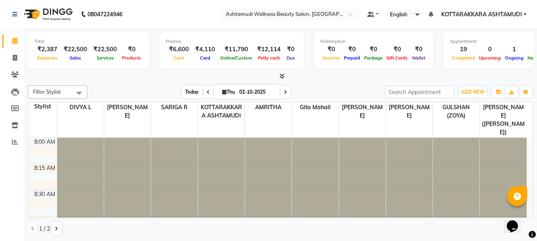
click at [191, 91] on span "Today" at bounding box center [192, 92] width 20 height 12
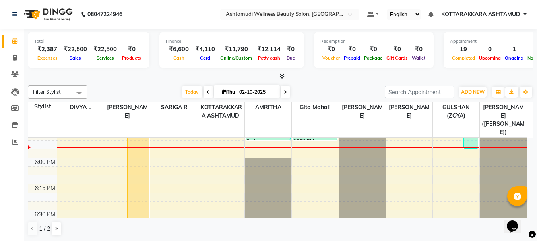
scroll to position [1145, 0]
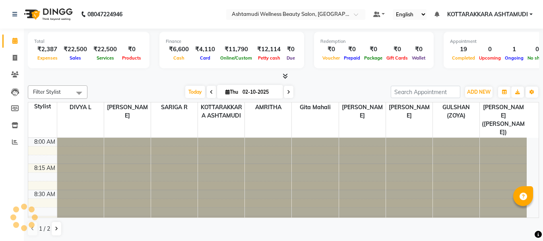
select select "en"
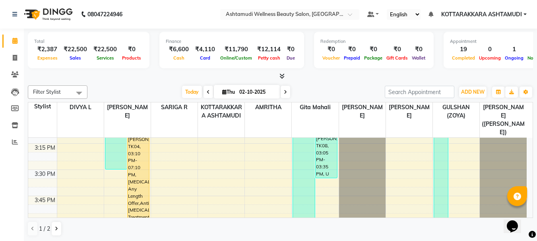
scroll to position [756, 0]
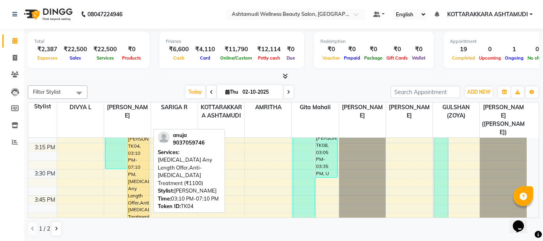
select select "1"
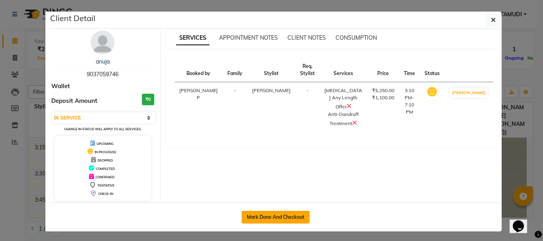
click at [275, 215] on button "Mark Done And Checkout" at bounding box center [276, 217] width 68 height 13
select select "service"
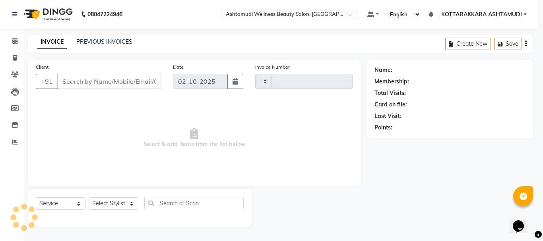
type input "3651"
select select "4664"
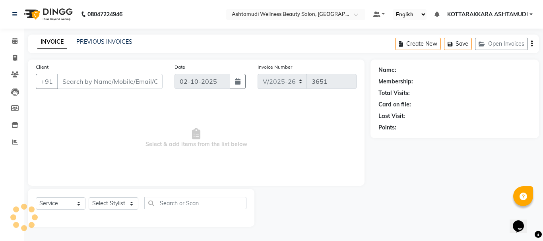
type input "9037059746"
select select "27427"
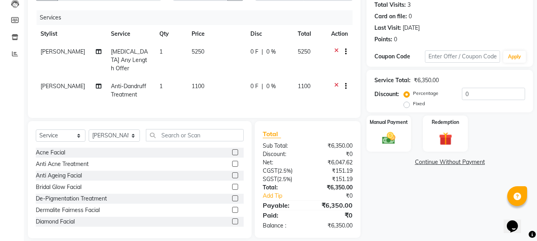
scroll to position [95, 0]
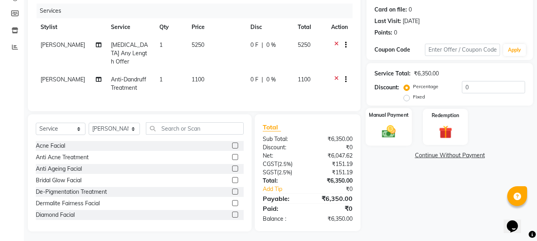
click at [395, 131] on img at bounding box center [389, 132] width 22 height 16
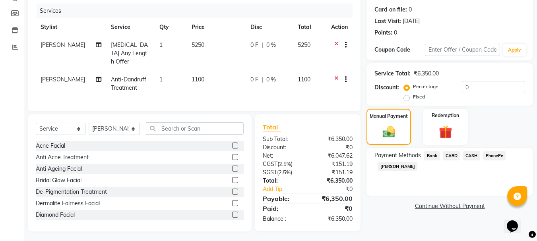
click at [494, 157] on span "PhonePe" at bounding box center [495, 156] width 23 height 9
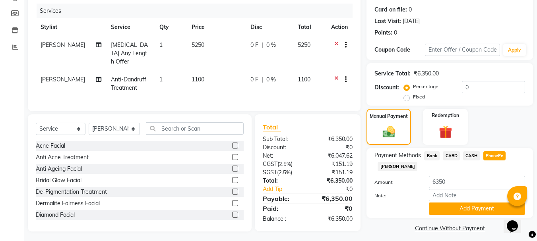
scroll to position [100, 0]
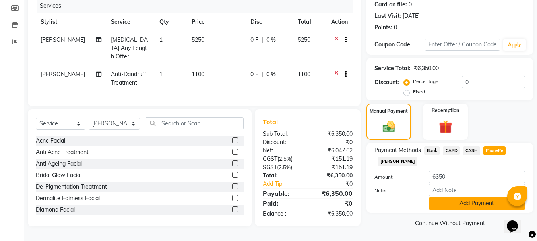
click at [467, 203] on button "Add Payment" at bounding box center [477, 204] width 96 height 12
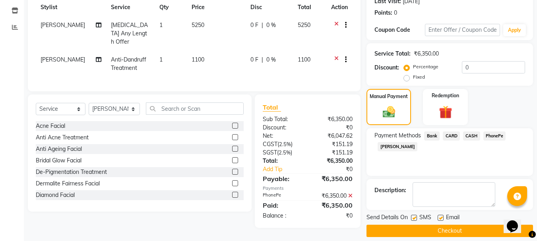
scroll to position [123, 0]
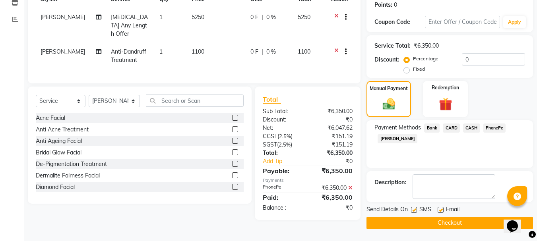
click at [417, 229] on button "Checkout" at bounding box center [450, 223] width 167 height 12
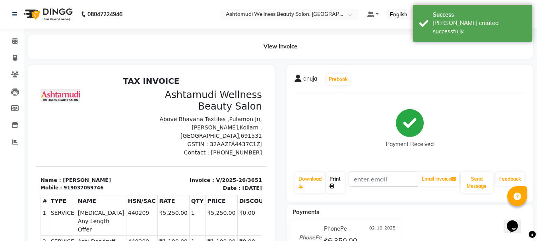
click at [336, 183] on link "Print" at bounding box center [336, 183] width 18 height 21
click at [13, 39] on icon at bounding box center [14, 41] width 5 height 6
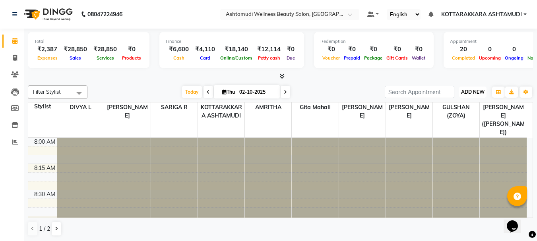
click at [480, 95] on span "ADD NEW" at bounding box center [473, 92] width 23 height 6
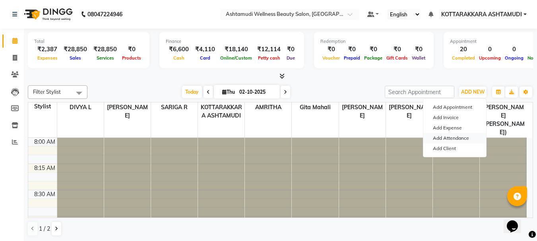
click at [449, 138] on link "Add Attendance" at bounding box center [455, 138] width 63 height 10
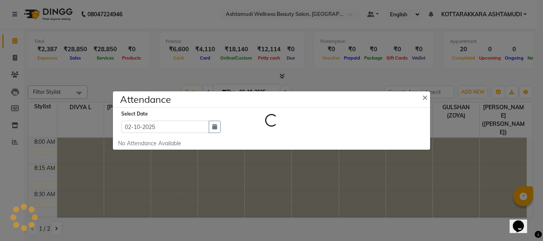
select select "A"
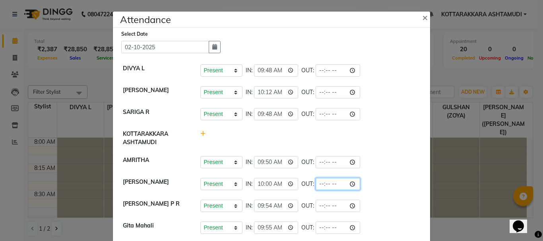
click at [331, 184] on input "time" at bounding box center [338, 184] width 45 height 12
type input "18:04"
click at [384, 103] on li "SARIGA R Present Absent Late Half Day Weekly Off IN: 09:48 OUT:" at bounding box center [272, 114] width 314 height 22
select select "A"
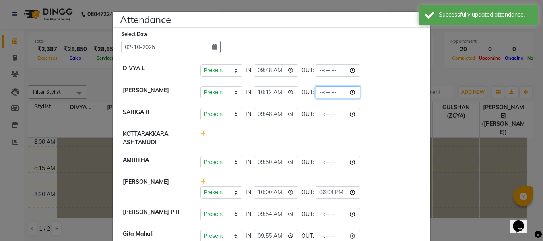
click at [331, 92] on input "time" at bounding box center [338, 92] width 45 height 12
type input "18:10"
click at [370, 181] on div "Present Absent Late Half Day Weekly Off IN: 10:00 OUT: 18:04" at bounding box center [311, 188] width 232 height 21
select select "A"
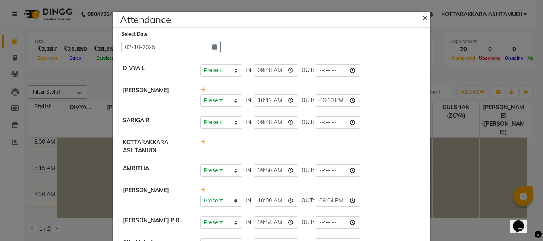
click at [423, 17] on span "×" at bounding box center [426, 17] width 6 height 12
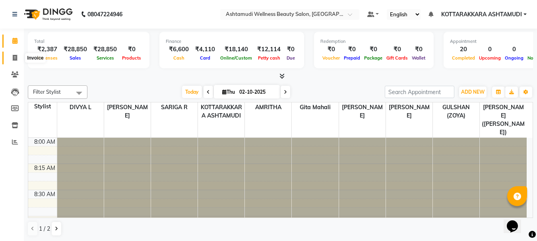
click at [18, 58] on span at bounding box center [15, 58] width 14 height 9
select select "service"
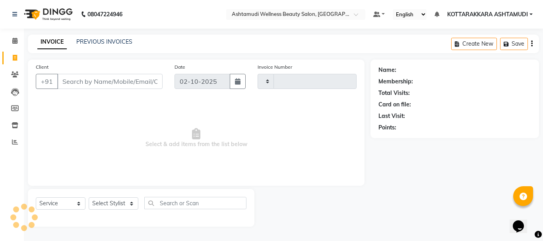
type input "3652"
select select "4664"
drag, startPoint x: 141, startPoint y: 85, endPoint x: 543, endPoint y: 36, distance: 405.2
click at [145, 85] on input "Client" at bounding box center [109, 81] width 105 height 15
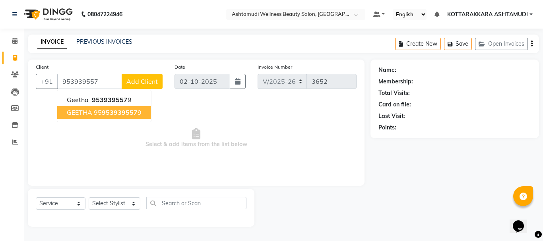
click at [81, 110] on span "GEETHA" at bounding box center [79, 113] width 25 height 8
type input "959539395579"
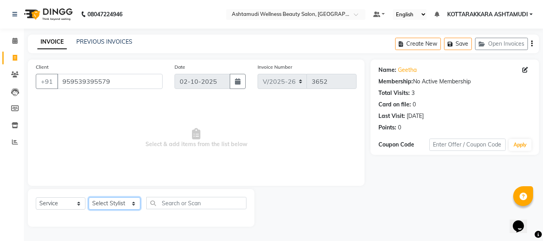
click at [113, 200] on select "Select Stylist AMRITHA DIVYA L [PERSON_NAME] ([PERSON_NAME]) [PERSON_NAME] KOTT…" at bounding box center [115, 204] width 52 height 12
select select "91125"
click at [89, 198] on select "Select Stylist AMRITHA DIVYA L [PERSON_NAME] ([PERSON_NAME]) [PERSON_NAME] KOTT…" at bounding box center [115, 204] width 52 height 12
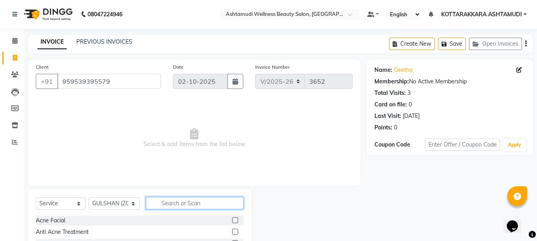
click at [175, 201] on input "text" at bounding box center [195, 203] width 98 height 12
type input "EY"
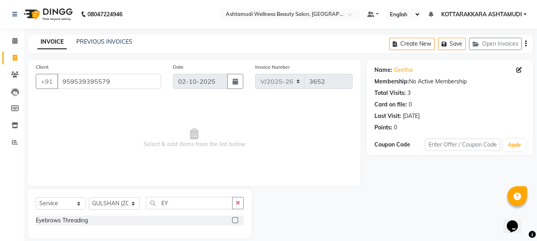
click at [235, 221] on label at bounding box center [235, 221] width 6 height 6
click at [235, 221] on input "checkbox" at bounding box center [234, 220] width 5 height 5
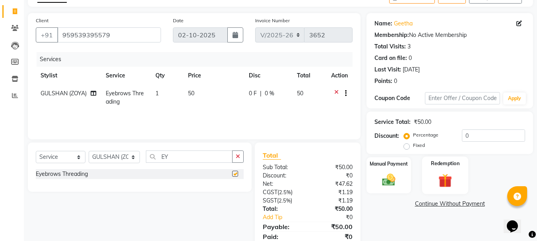
checkbox input "false"
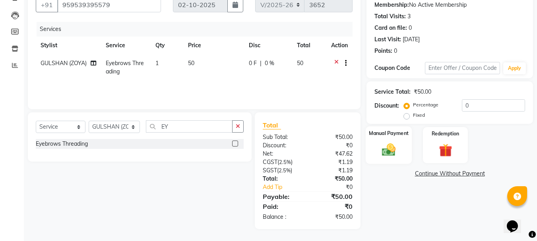
click at [390, 154] on img at bounding box center [389, 150] width 22 height 16
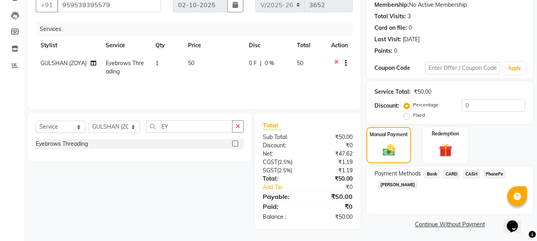
click at [471, 174] on span "CASH" at bounding box center [471, 174] width 17 height 9
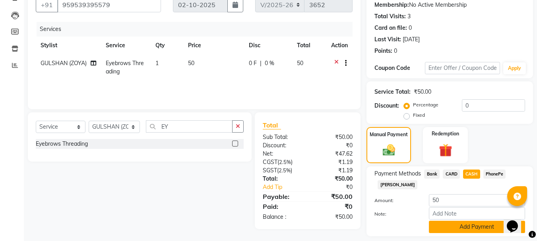
click at [469, 229] on button "Add Payment" at bounding box center [477, 227] width 96 height 12
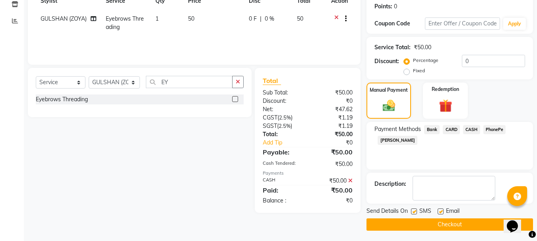
scroll to position [123, 0]
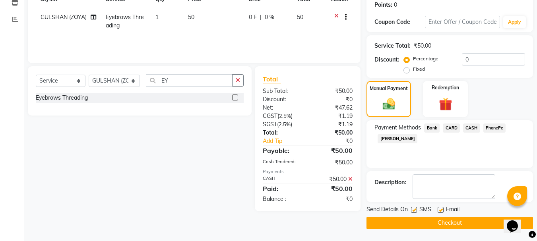
click at [465, 222] on button "Checkout" at bounding box center [450, 223] width 167 height 12
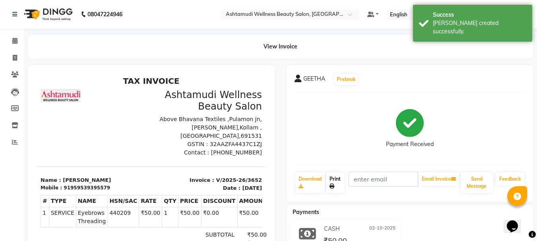
click at [334, 183] on link "Print" at bounding box center [336, 183] width 18 height 21
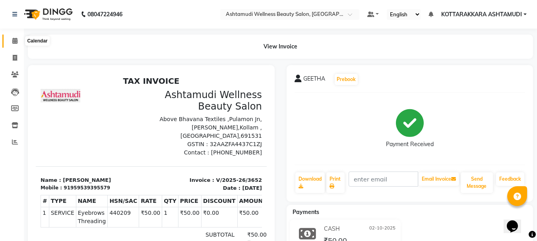
click at [15, 39] on icon at bounding box center [14, 41] width 5 height 6
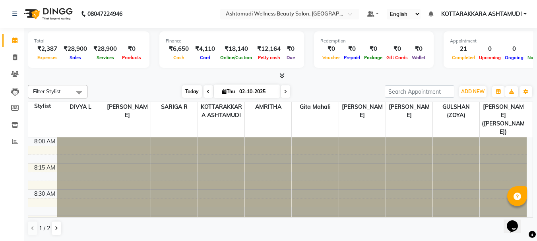
click at [184, 91] on span "Today" at bounding box center [192, 92] width 20 height 12
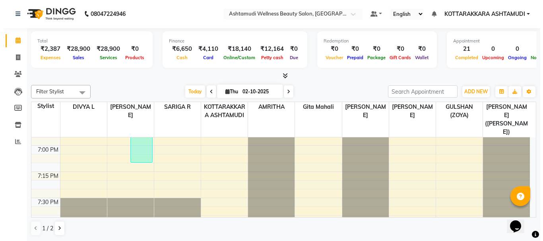
scroll to position [1210, 0]
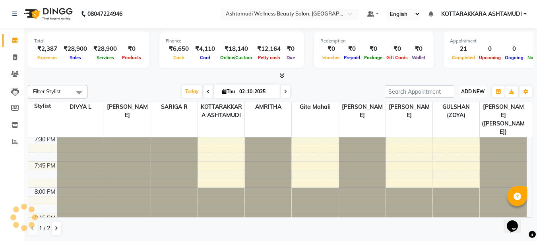
click at [474, 90] on span "ADD NEW" at bounding box center [473, 92] width 23 height 6
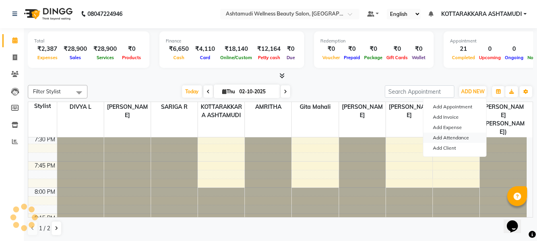
click at [461, 139] on link "Add Attendance" at bounding box center [455, 138] width 63 height 10
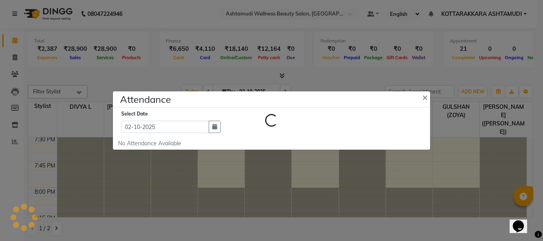
select select "A"
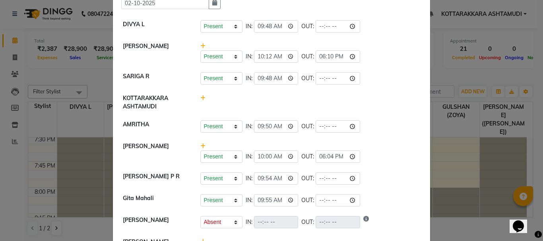
scroll to position [116, 0]
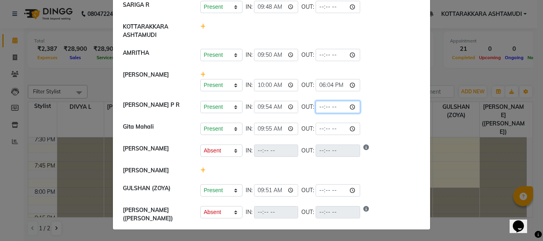
click at [330, 109] on input "time" at bounding box center [338, 107] width 45 height 12
type input "18:24"
click at [381, 153] on div "Present Absent Late Half Day Weekly Off IN: OUT:" at bounding box center [311, 151] width 220 height 12
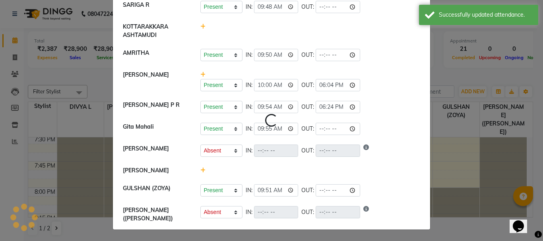
select select "A"
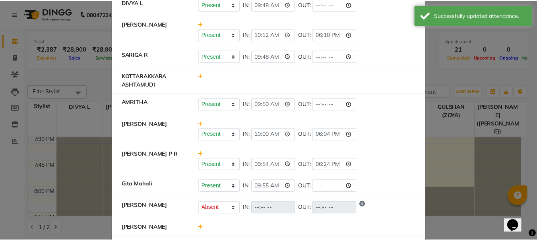
scroll to position [0, 0]
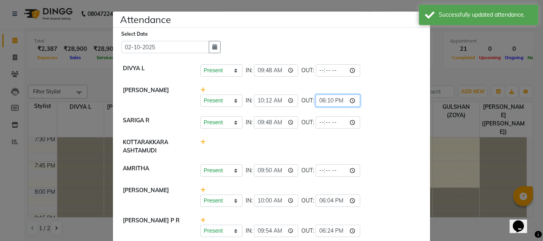
click at [331, 101] on input "18:10" at bounding box center [338, 101] width 45 height 12
type input "18:16"
click at [372, 128] on div "Present Absent Late Half Day Weekly Off IN: 09:48 OUT:" at bounding box center [311, 123] width 220 height 12
select select "A"
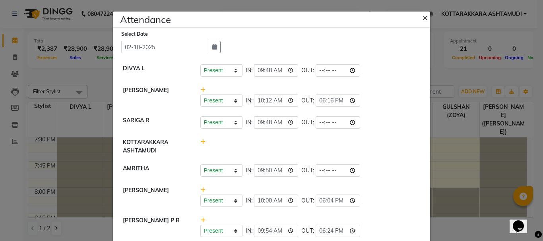
click at [423, 18] on span "×" at bounding box center [426, 17] width 6 height 12
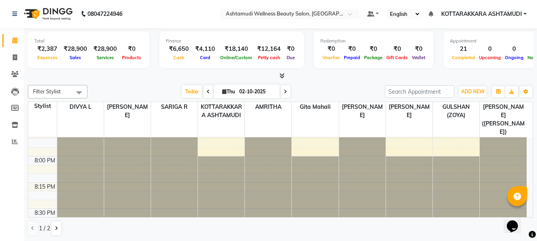
scroll to position [1268, 0]
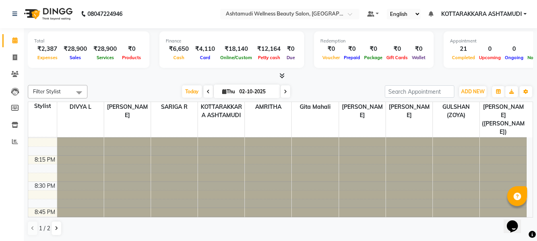
click at [284, 91] on icon at bounding box center [285, 92] width 3 height 5
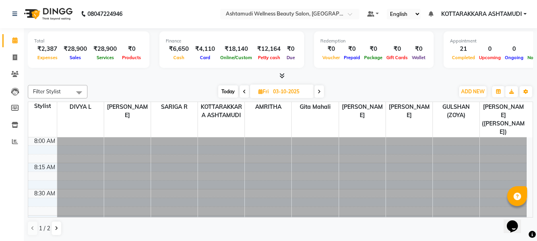
scroll to position [0, 0]
click at [227, 92] on span "Today" at bounding box center [228, 92] width 20 height 12
type input "02-10-2025"
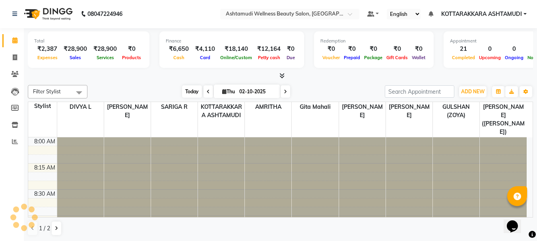
scroll to position [1051, 0]
click at [16, 140] on icon at bounding box center [15, 142] width 6 height 6
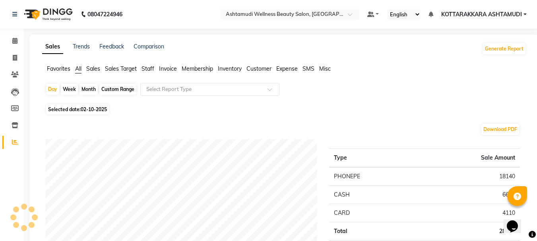
click at [192, 88] on input "text" at bounding box center [202, 90] width 115 height 8
click at [254, 70] on span "Customer" at bounding box center [259, 68] width 25 height 7
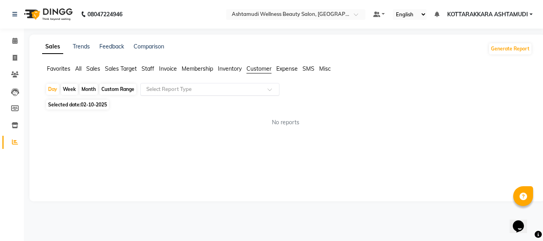
click at [197, 91] on input "text" at bounding box center [202, 90] width 115 height 8
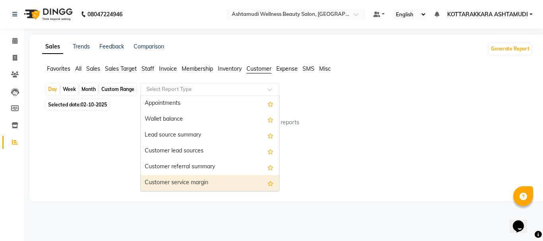
click at [189, 181] on div "Customer service margin" at bounding box center [210, 183] width 138 height 16
select select "full_report"
select select "csv"
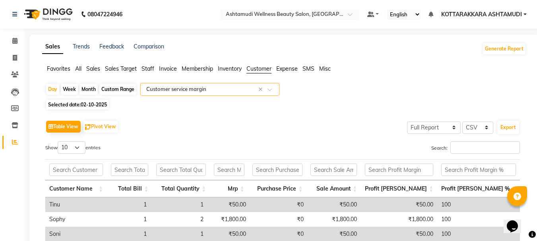
click at [208, 90] on input "text" at bounding box center [202, 90] width 115 height 8
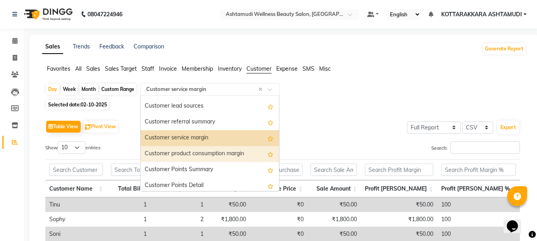
scroll to position [64, 0]
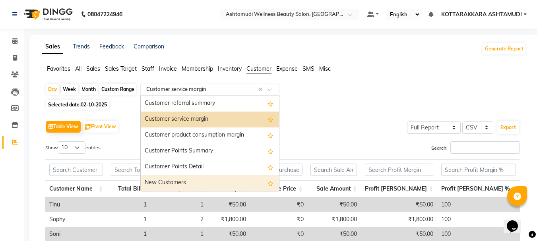
click at [191, 182] on div "New Customers" at bounding box center [210, 183] width 138 height 16
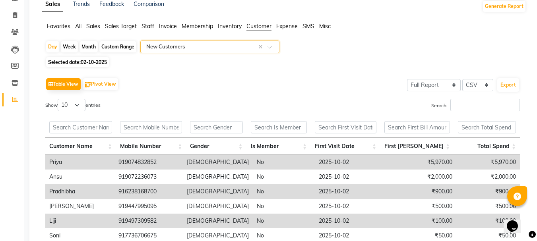
scroll to position [0, 0]
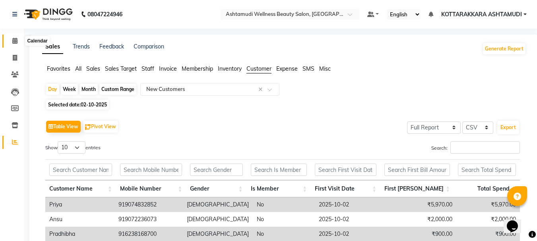
click at [14, 41] on icon at bounding box center [14, 41] width 5 height 6
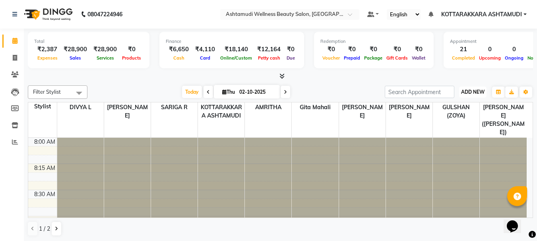
click at [476, 89] on span "ADD NEW" at bounding box center [473, 92] width 23 height 6
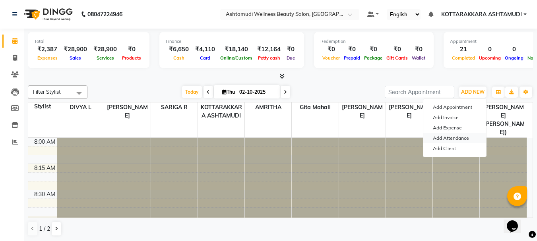
click at [460, 138] on link "Add Attendance" at bounding box center [455, 138] width 63 height 10
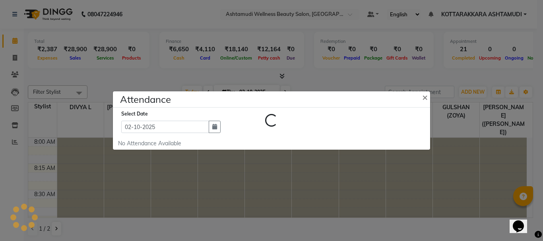
select select "A"
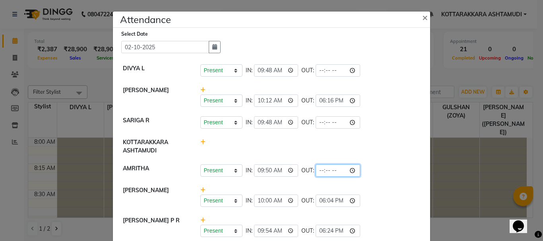
click at [332, 170] on input "time" at bounding box center [338, 171] width 45 height 12
type input "18:59"
click at [367, 81] on li "DIVYA L Present Absent Late Half Day Weekly Off IN: 09:48 OUT:" at bounding box center [272, 71] width 314 height 22
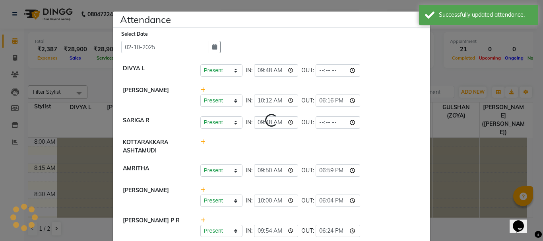
select select "A"
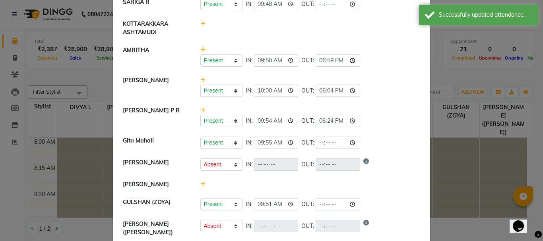
scroll to position [119, 0]
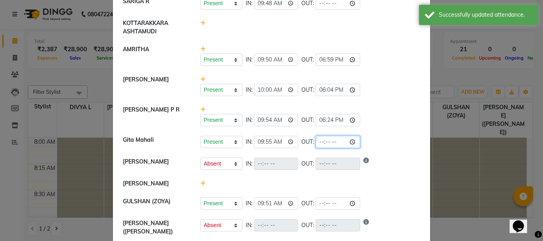
click at [331, 142] on input "time" at bounding box center [338, 142] width 45 height 12
type input "18:59"
click at [370, 55] on div "Present Absent Late Half Day Weekly Off IN: 09:50 OUT: 18:59" at bounding box center [311, 60] width 220 height 12
select select "A"
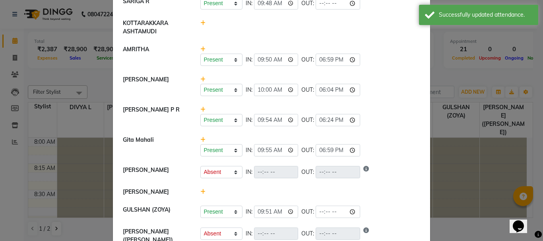
scroll to position [136, 0]
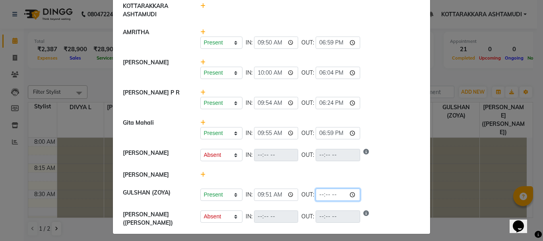
click at [332, 195] on input "time" at bounding box center [338, 195] width 45 height 12
type input "18:59"
click at [371, 113] on li "[PERSON_NAME][DEMOGRAPHIC_DATA] Present Absent Late Half Day Weekly Off IN: 09:…" at bounding box center [272, 99] width 314 height 31
select select "A"
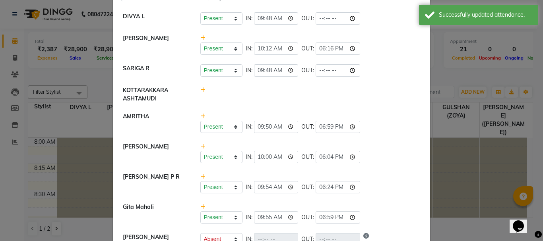
scroll to position [0, 0]
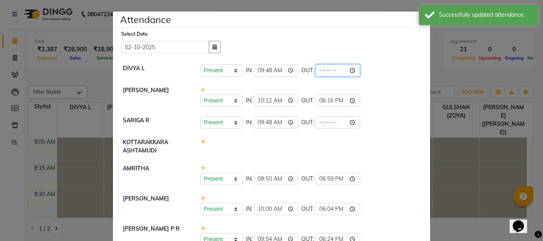
click at [329, 70] on input "time" at bounding box center [338, 70] width 45 height 12
type input "19:05"
click at [391, 170] on div "Present Absent Late Half Day Weekly Off IN: 09:50 OUT: 18:59" at bounding box center [311, 175] width 232 height 21
select select "A"
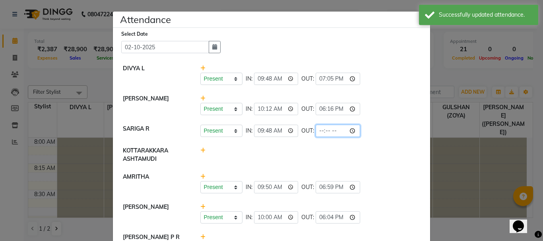
click at [331, 131] on input "time" at bounding box center [338, 131] width 45 height 12
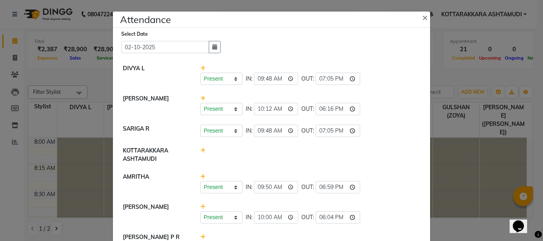
type input "19:05"
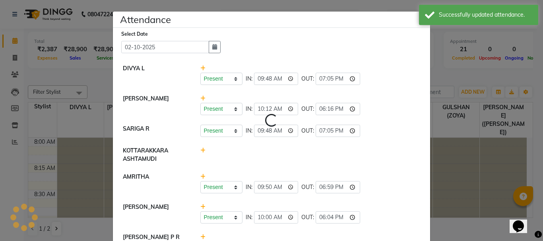
click at [374, 224] on li "[PERSON_NAME] Present Absent Late Half Day Weekly Off IN: 10:00 OUT: 18:04" at bounding box center [272, 214] width 314 height 31
select select "A"
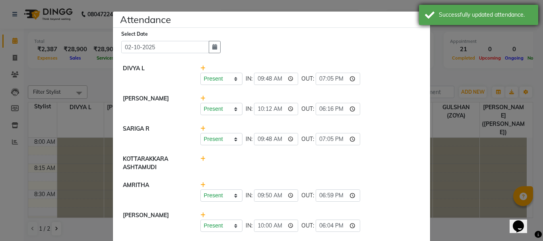
click at [424, 19] on div "Successfully updated attendance." at bounding box center [478, 15] width 119 height 20
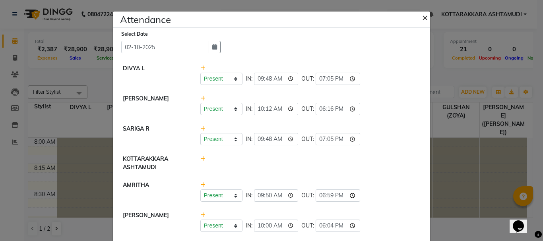
click at [424, 19] on span "×" at bounding box center [426, 17] width 6 height 12
